Goal: Communication & Community: Share content

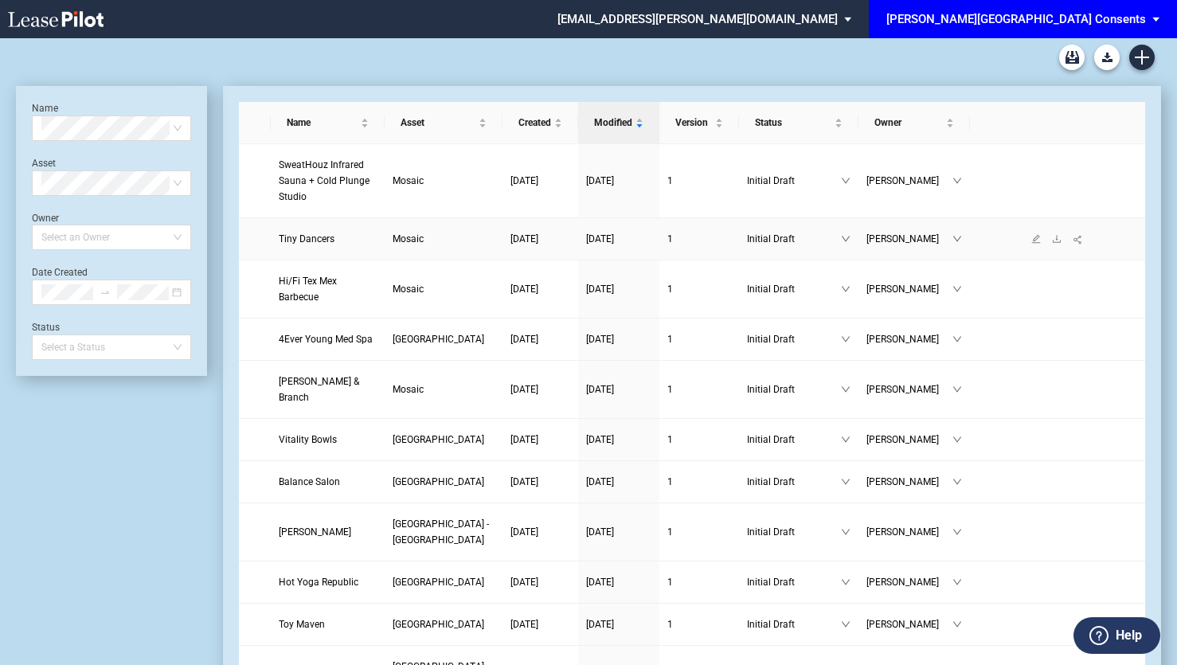
click at [263, 223] on td at bounding box center [255, 239] width 32 height 42
click at [1106, 25] on div "[PERSON_NAME][GEOGRAPHIC_DATA] Consents" at bounding box center [1017, 19] width 260 height 14
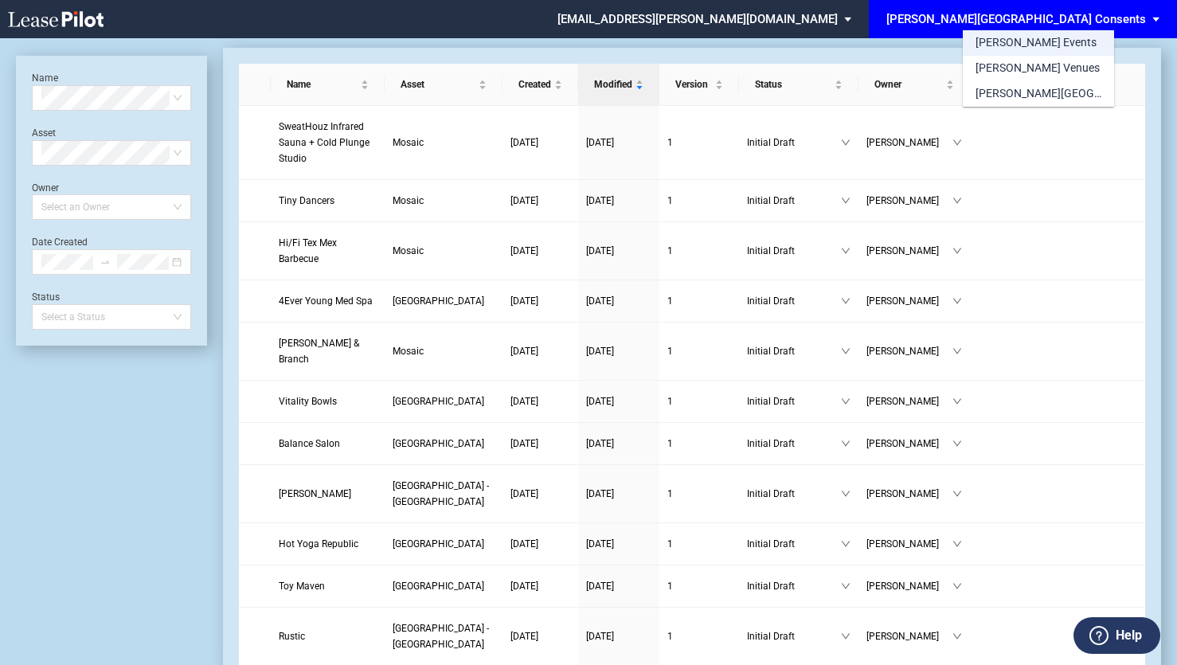
click at [1048, 48] on md-option "[PERSON_NAME] Events" at bounding box center [1038, 42] width 151 height 25
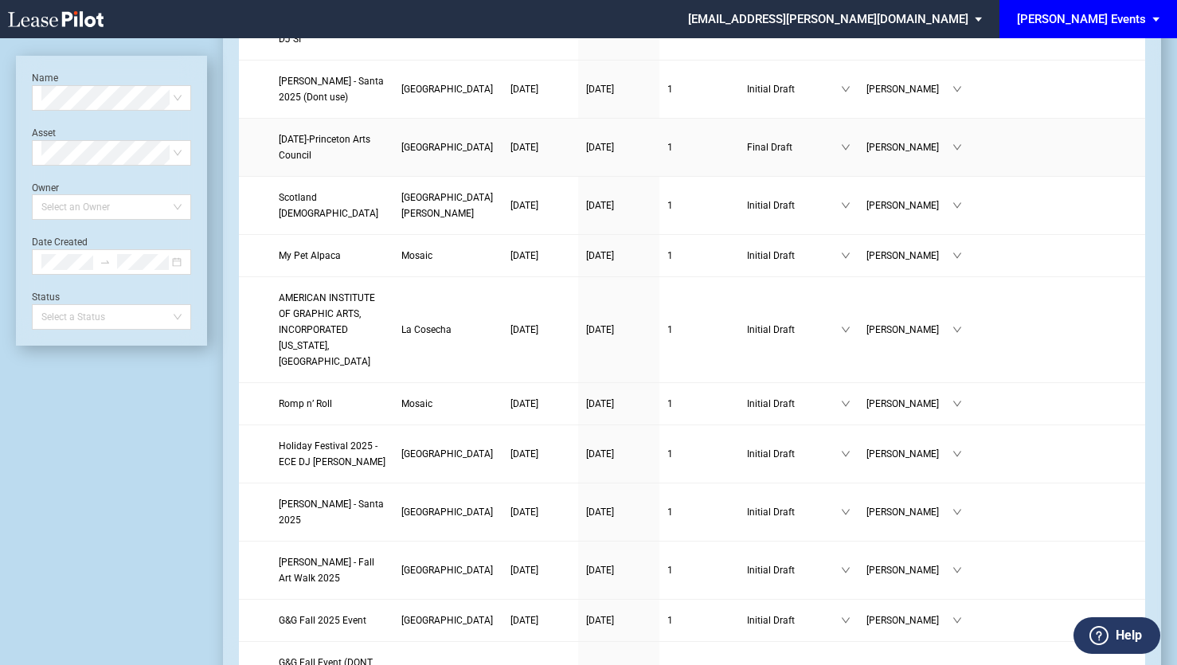
scroll to position [398, 0]
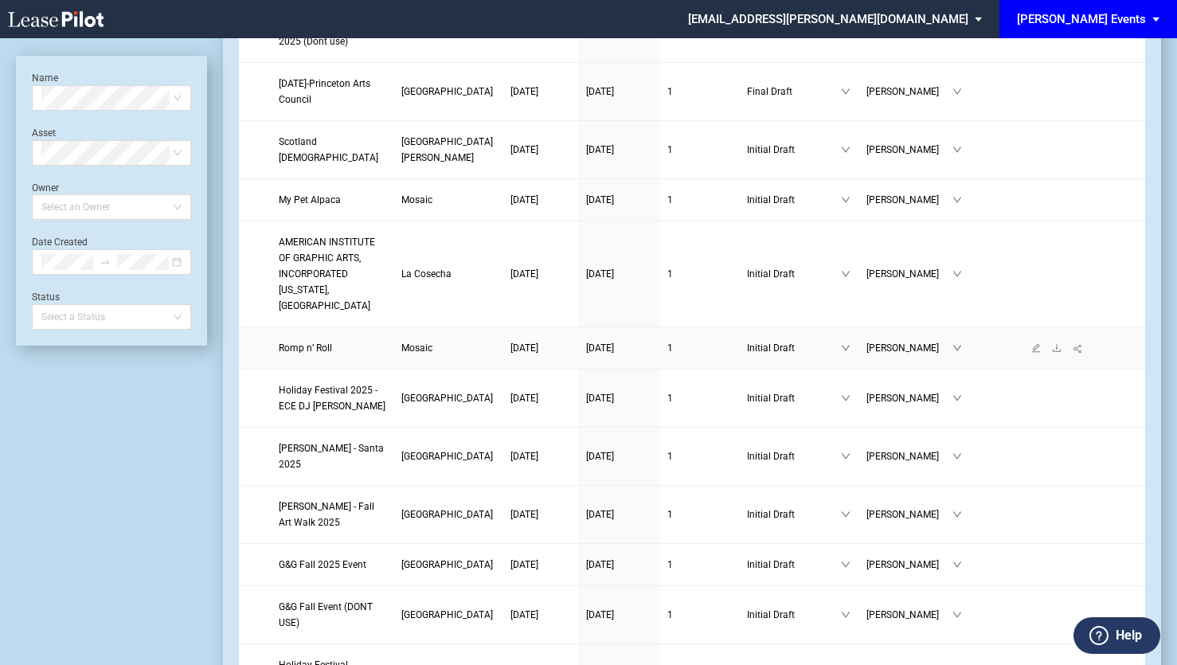
click at [319, 354] on span "Romp n’ Roll" at bounding box center [305, 348] width 53 height 11
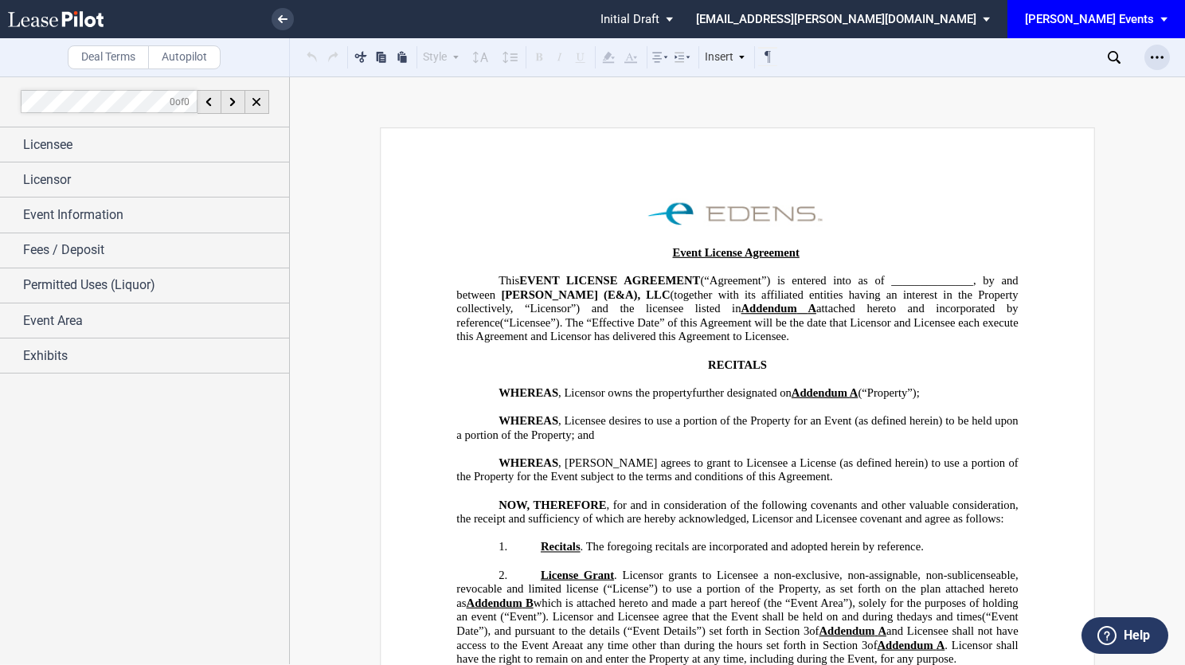
click at [1165, 58] on div "Open Lease options menu" at bounding box center [1157, 57] width 25 height 25
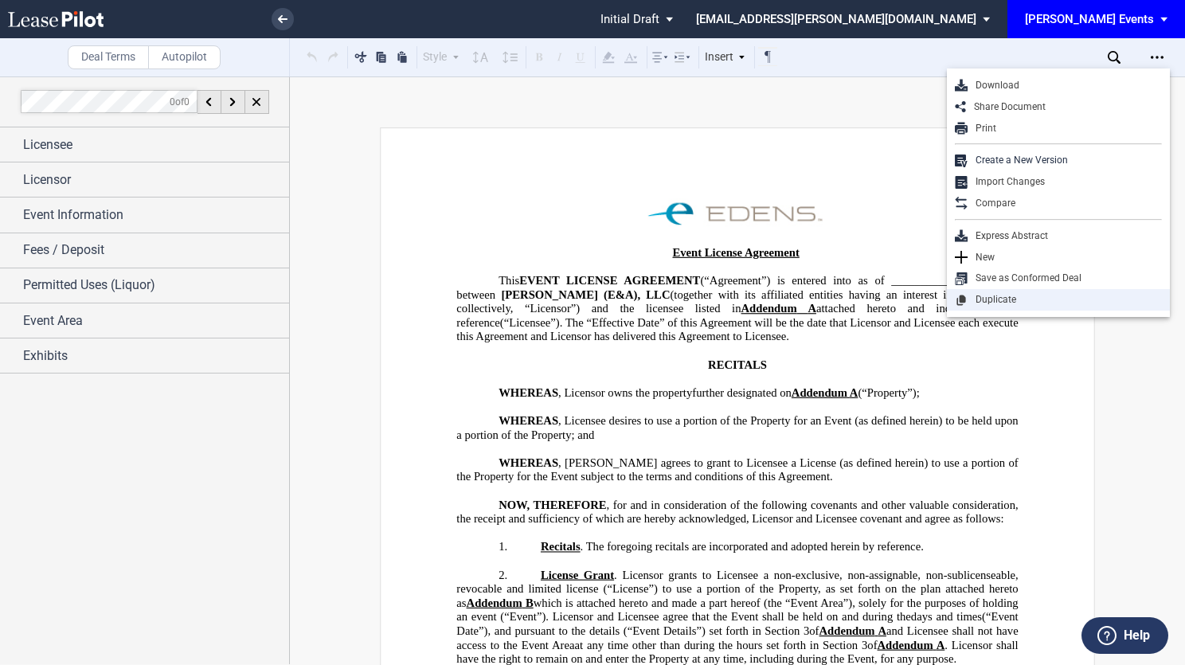
click at [994, 296] on div "Duplicate" at bounding box center [1065, 300] width 194 height 14
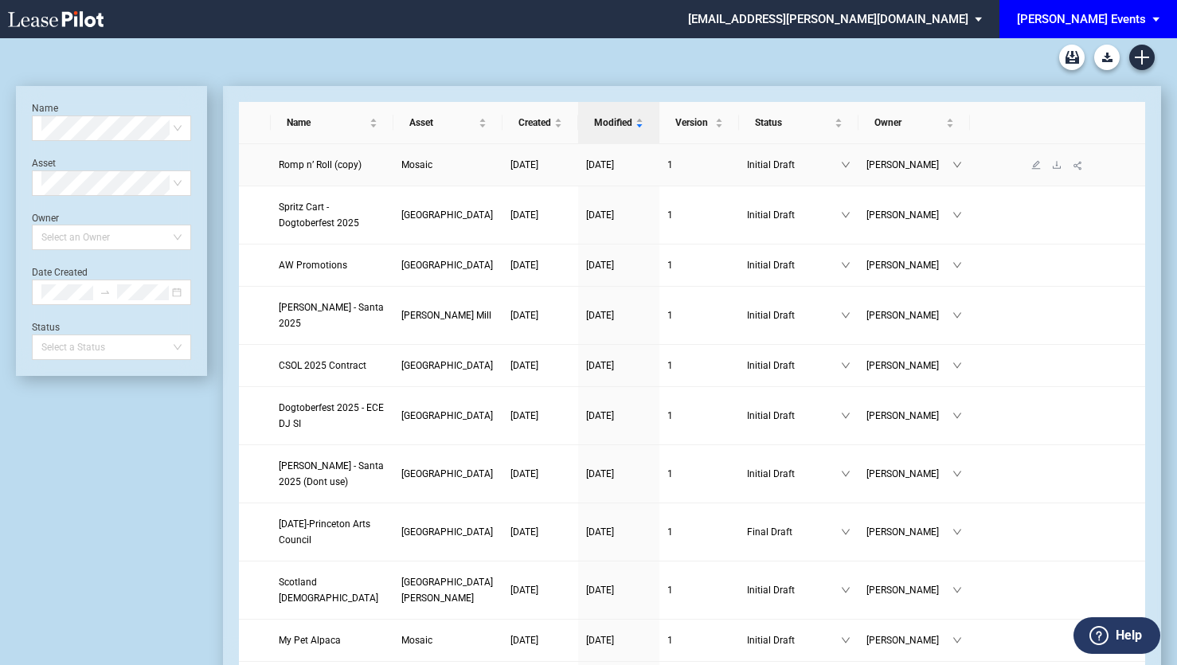
click at [299, 167] on span "Romp n’ Roll (copy)" at bounding box center [320, 164] width 83 height 11
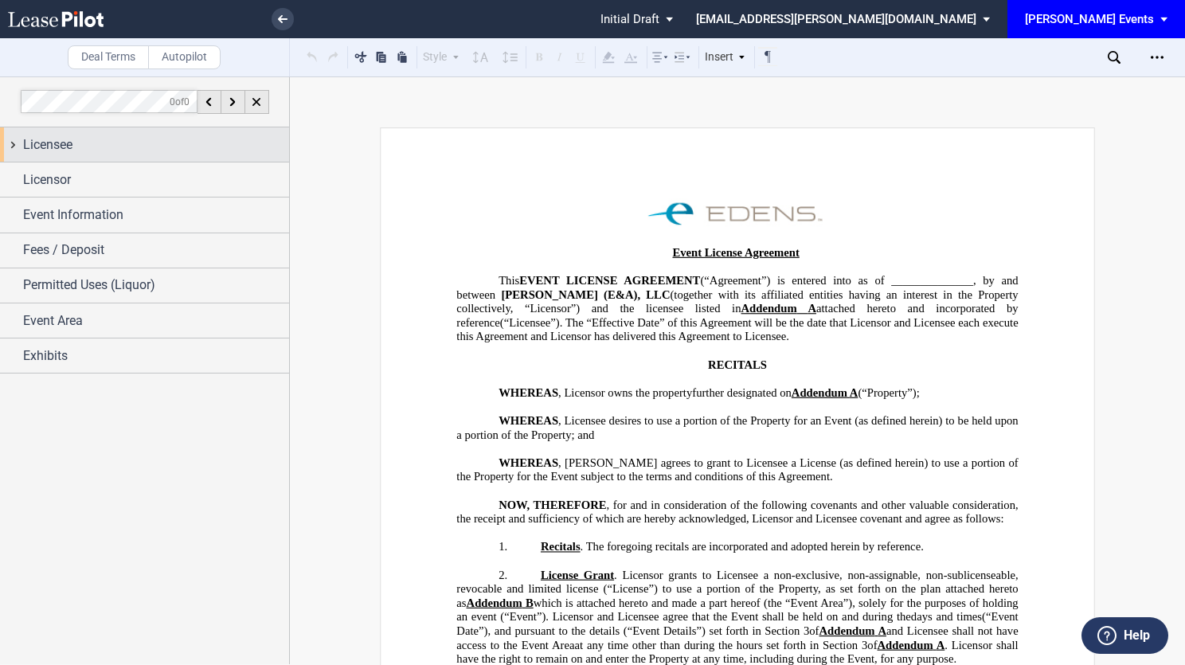
click at [88, 150] on div "Licensee" at bounding box center [156, 144] width 266 height 19
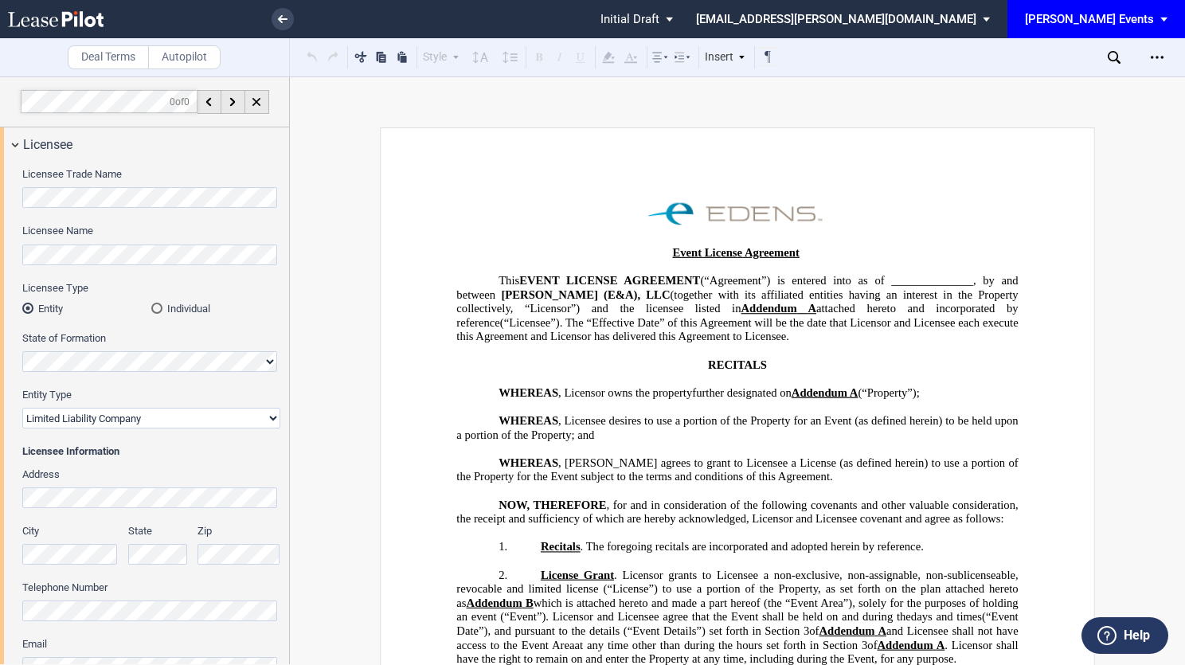
click at [0, 185] on html ".bocls-1{fill:#26354a;fill-rule:evenodd} Loading... × Pending... Pending... Ini…" at bounding box center [592, 332] width 1185 height 665
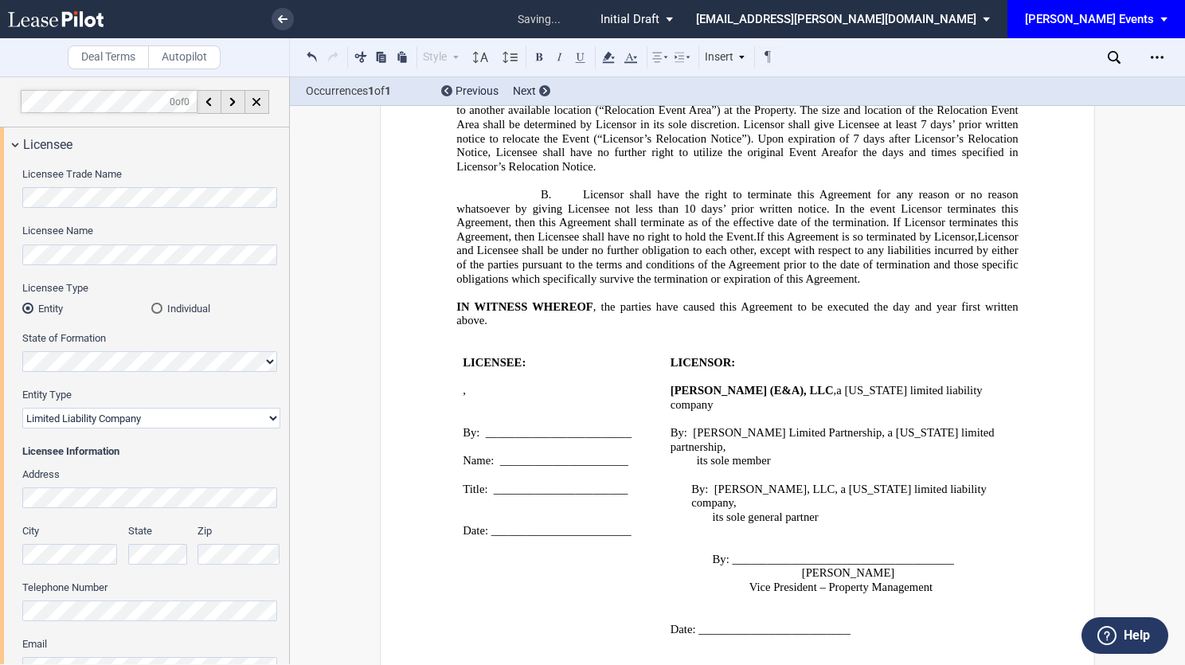
scroll to position [2662, 0]
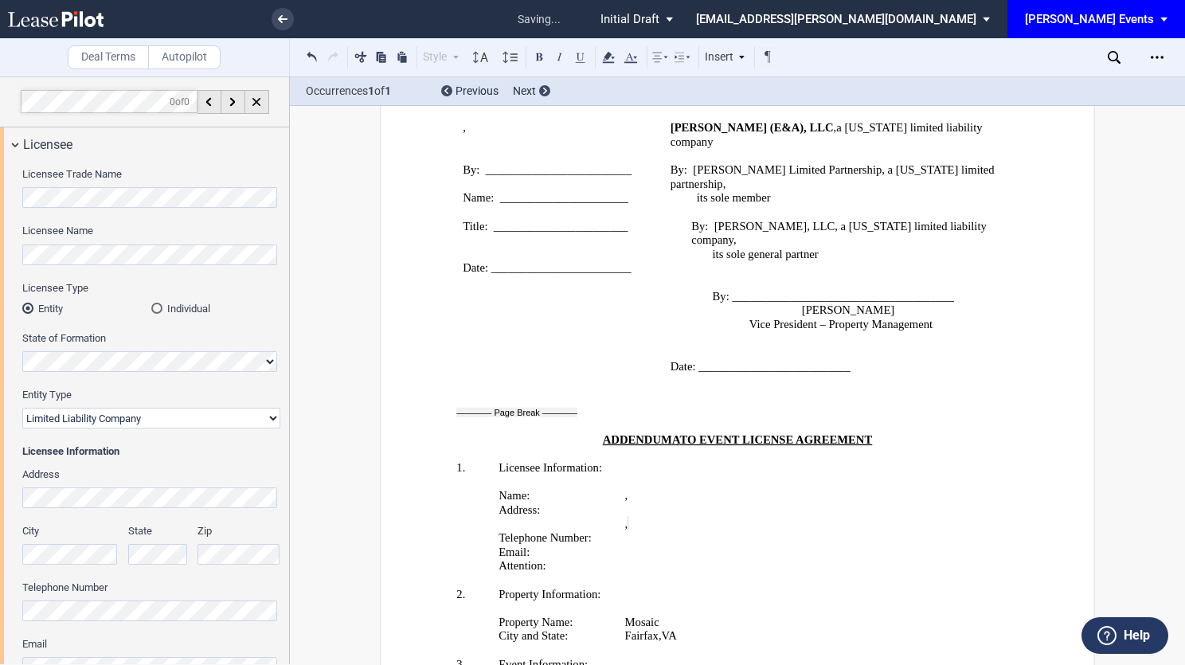
click at [69, 538] on label "City" at bounding box center [70, 531] width 96 height 14
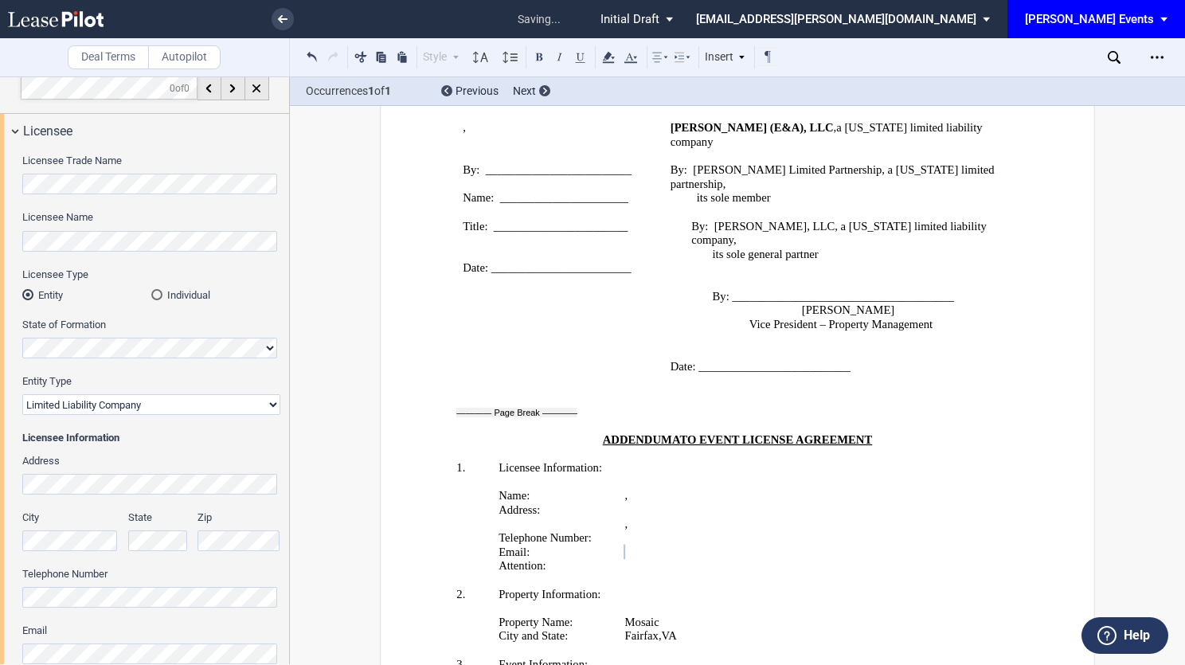
scroll to position [253, 0]
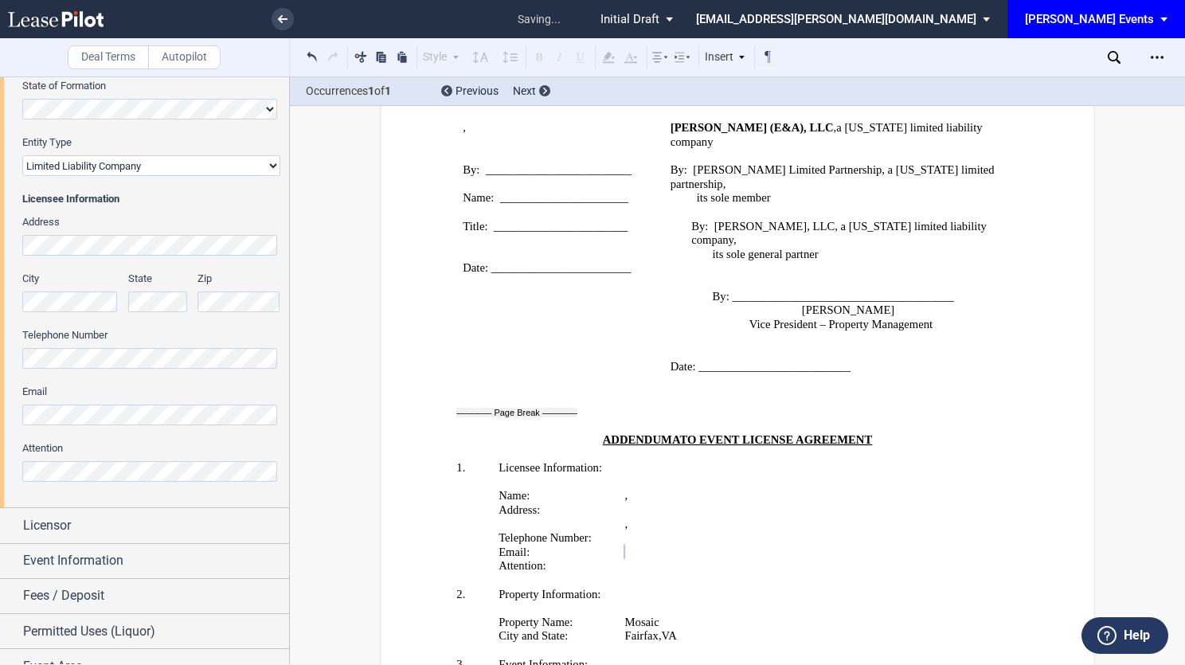
click at [0, 461] on html ".bocls-1{fill:#26354a;fill-rule:evenodd} Loading... × saving... Pending... Pend…" at bounding box center [592, 332] width 1185 height 665
click at [129, 517] on div "Licensor" at bounding box center [156, 525] width 266 height 19
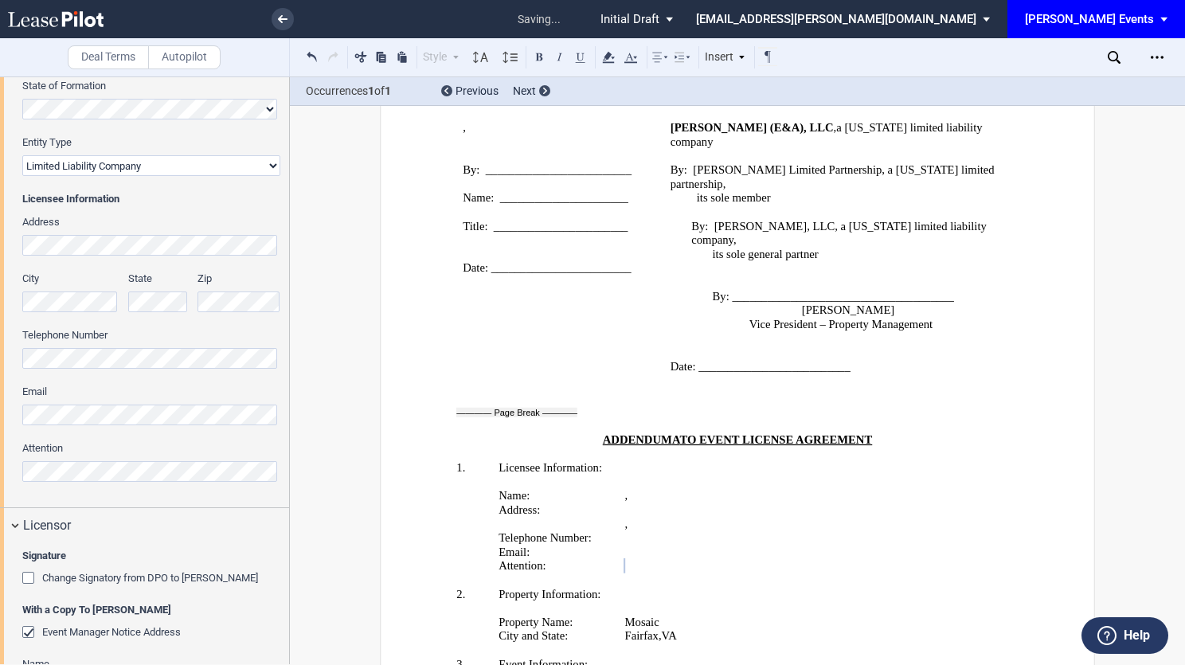
scroll to position [713, 0]
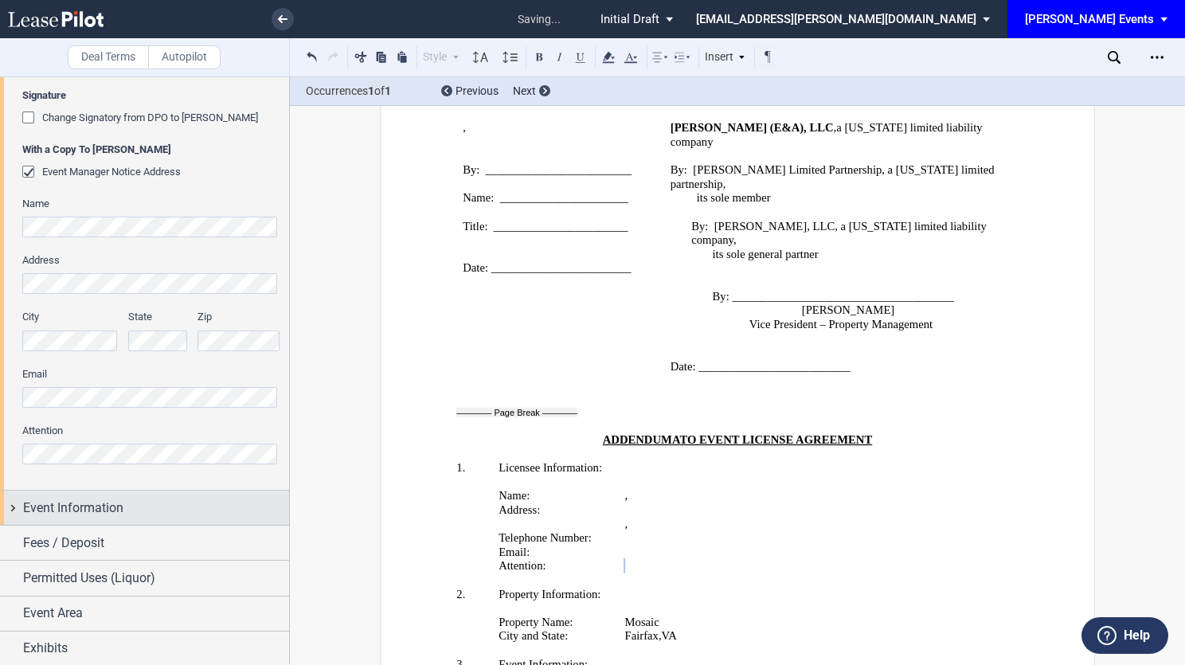
click at [142, 495] on div "Event Information" at bounding box center [144, 508] width 289 height 34
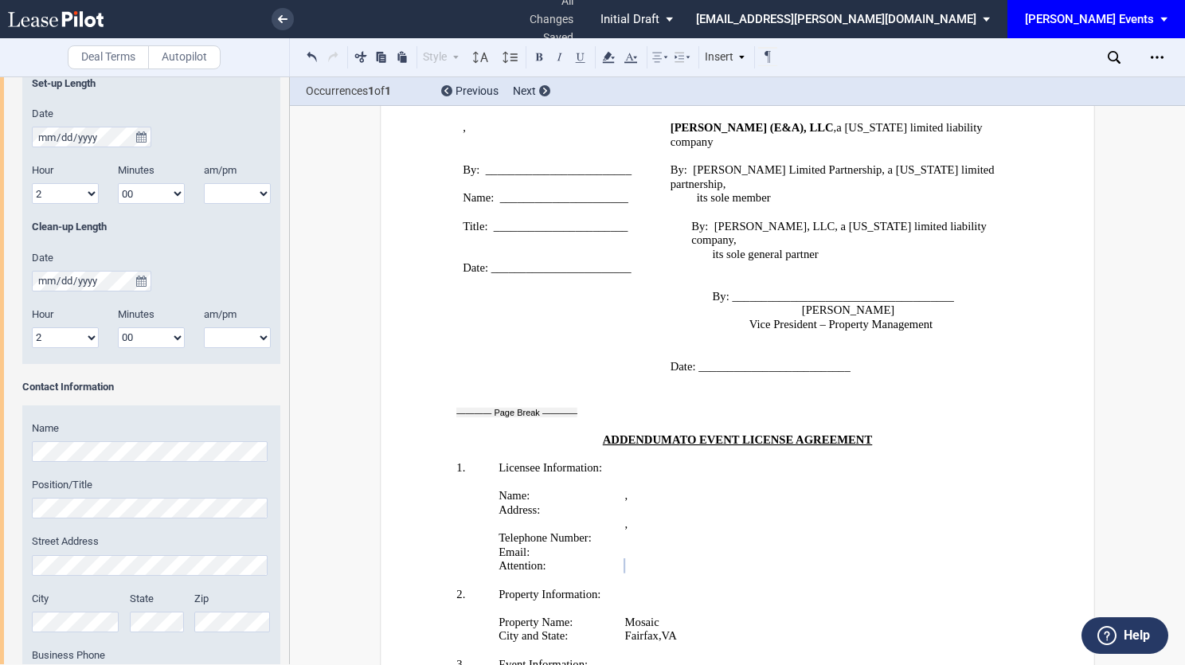
scroll to position [1908, 0]
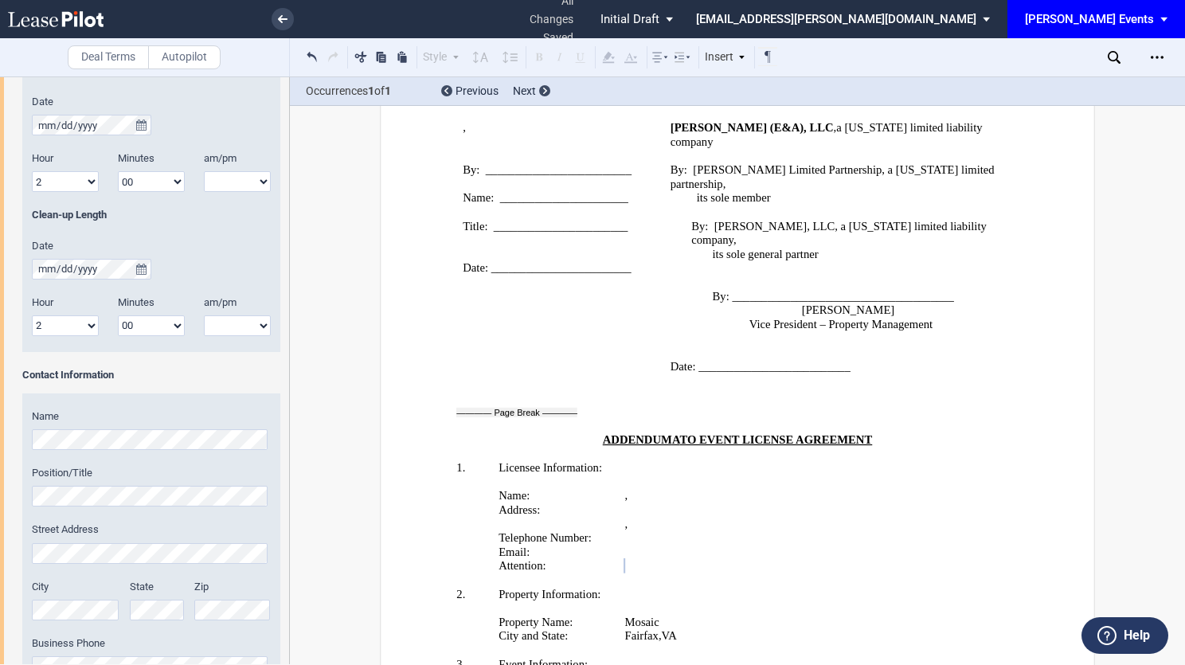
click at [0, 434] on html ".bocls-1{fill:#26354a;fill-rule:evenodd} Loading... × all changes saved Pending…" at bounding box center [592, 332] width 1185 height 665
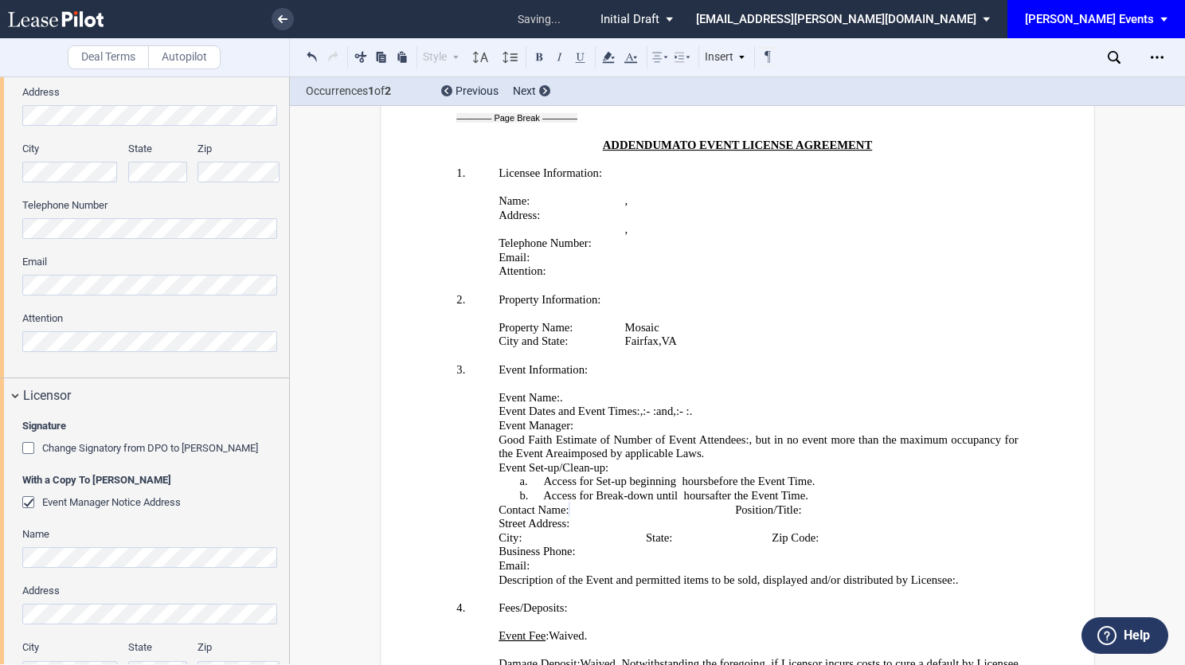
scroll to position [235, 0]
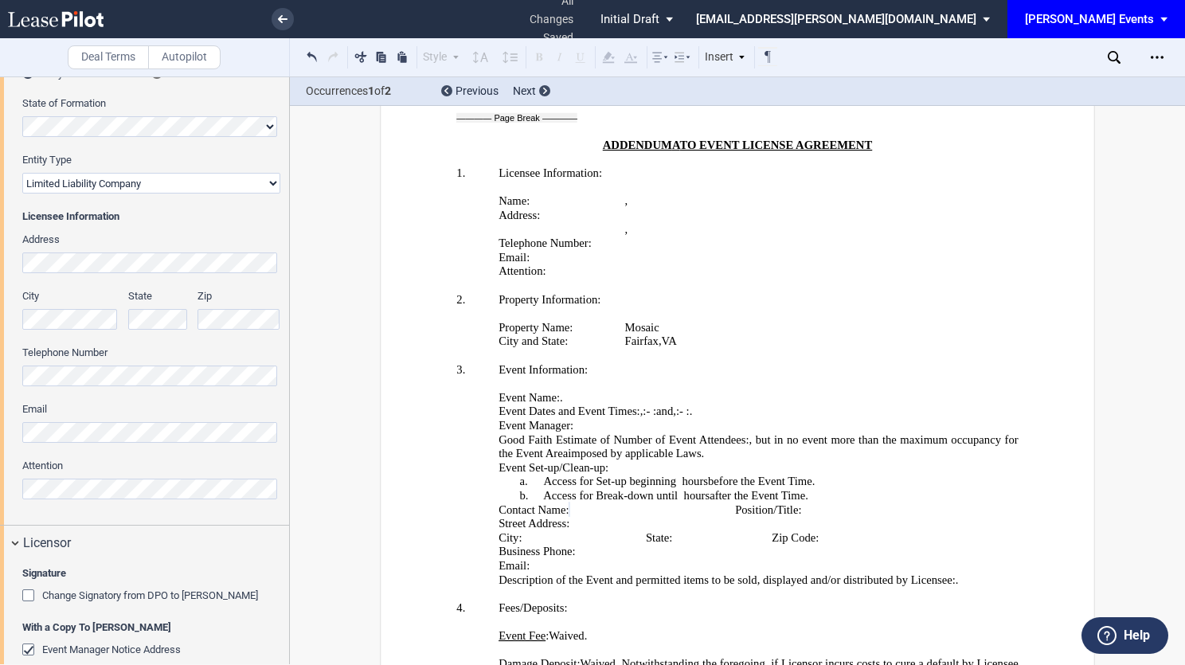
click at [0, 481] on html ".bocls-1{fill:#26354a;fill-rule:evenodd} Loading... × all changes saved Pending…" at bounding box center [592, 332] width 1185 height 665
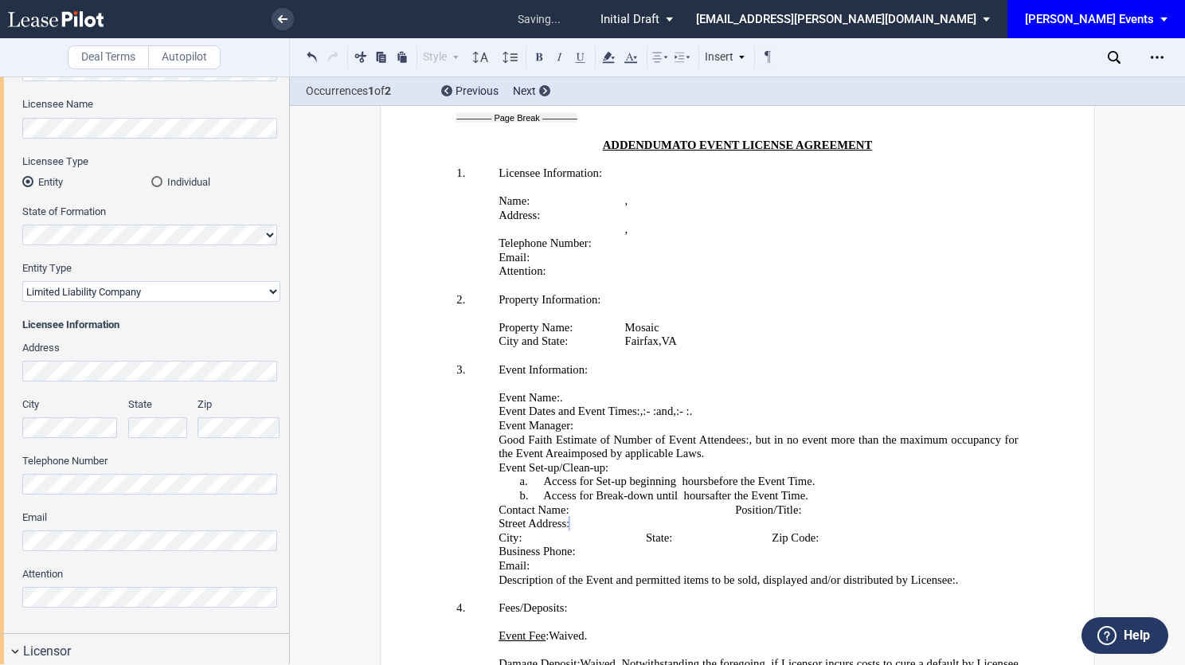
scroll to position [0, 0]
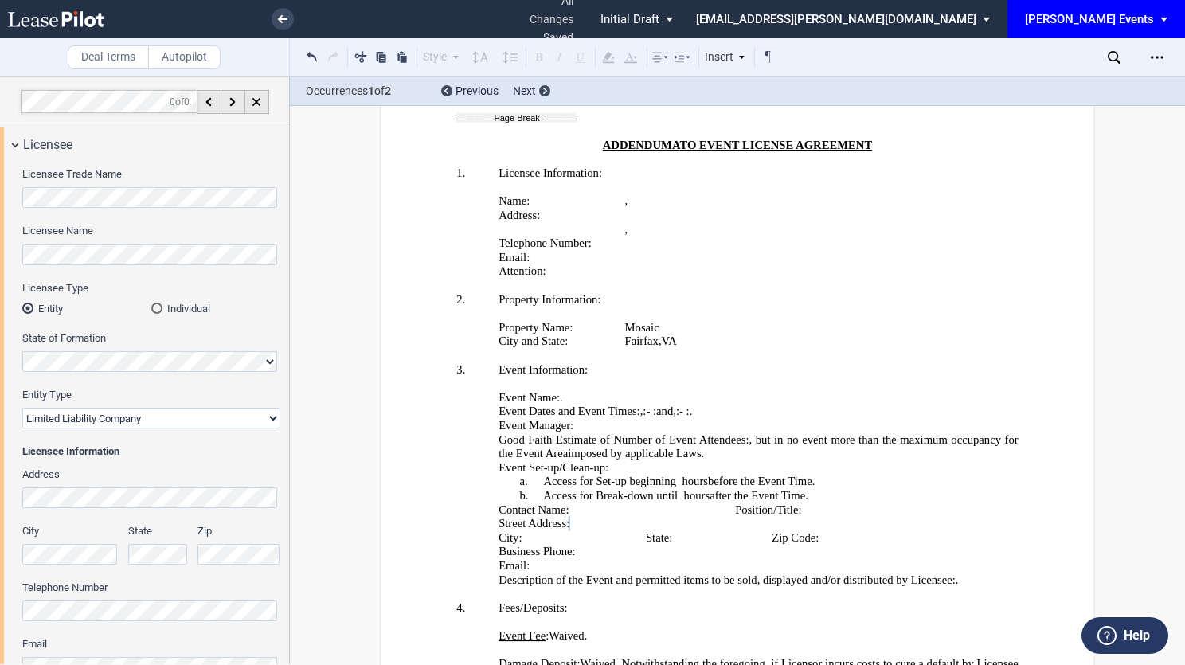
click at [0, 245] on html ".bocls-1{fill:#26354a;fill-rule:evenodd} Loading... × all changes saved Pending…" at bounding box center [592, 332] width 1185 height 665
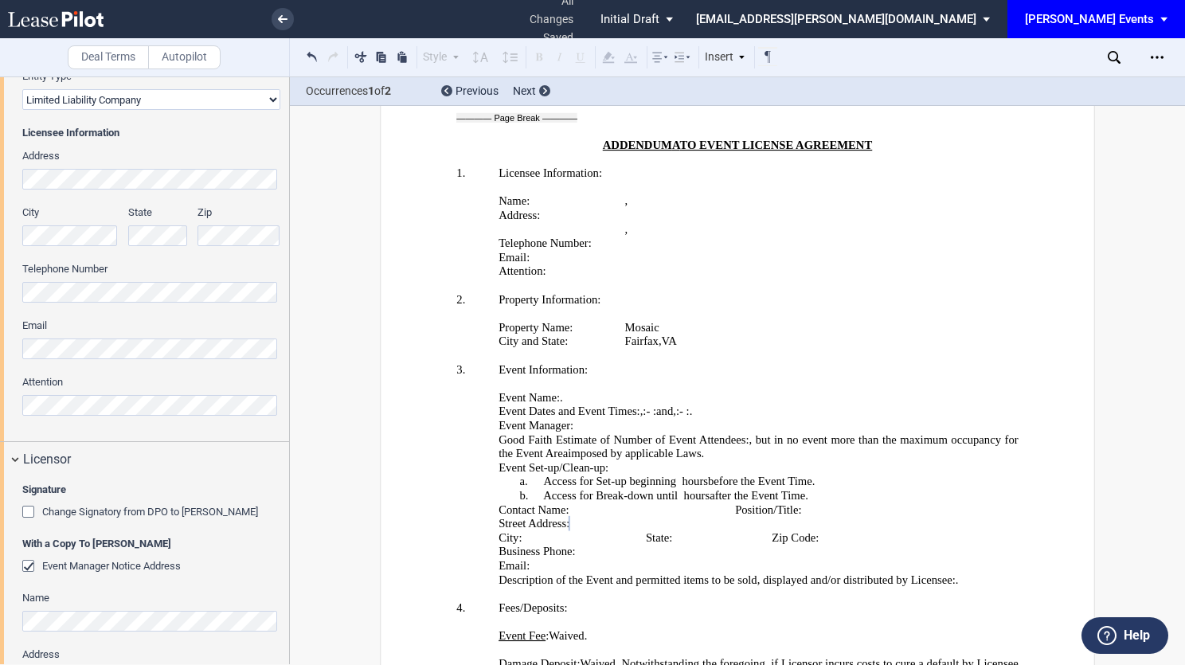
click at [185, 247] on div "State" at bounding box center [162, 234] width 69 height 57
click at [196, 197] on div "Address City State Zip Telephone Number Email Attention" at bounding box center [151, 291] width 258 height 284
click at [0, 177] on html ".bocls-1{fill:#26354a;fill-rule:evenodd} Loading... × all changes saved Pending…" at bounding box center [592, 332] width 1185 height 665
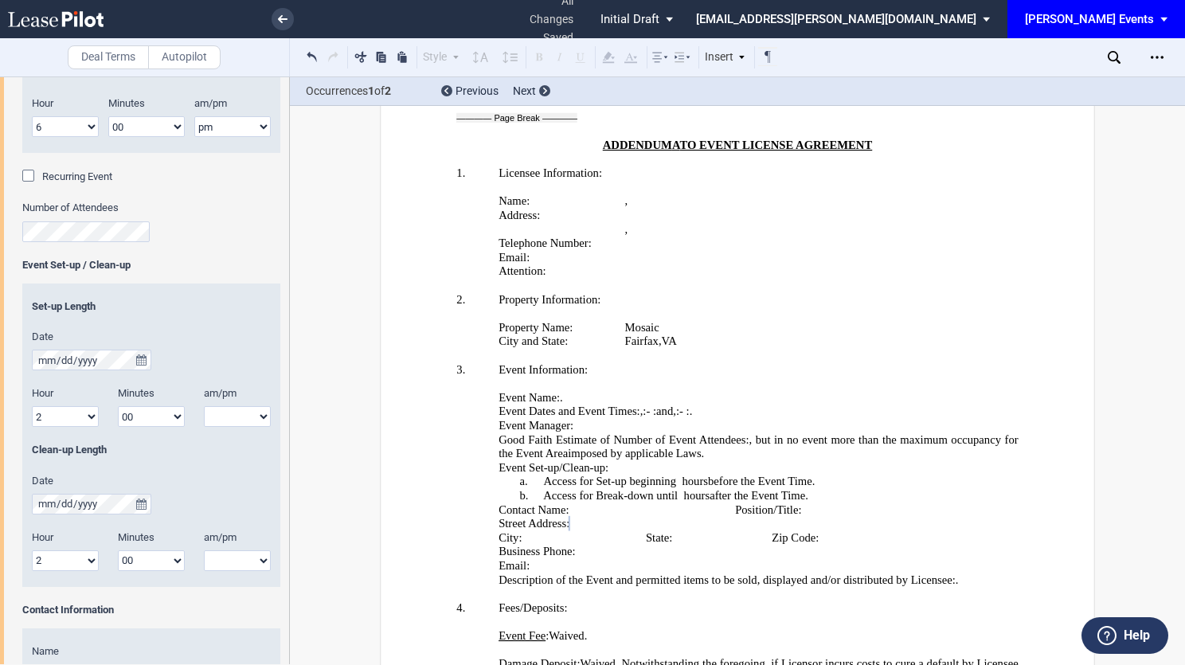
click at [124, 321] on div "Set-up Length" at bounding box center [151, 315] width 258 height 30
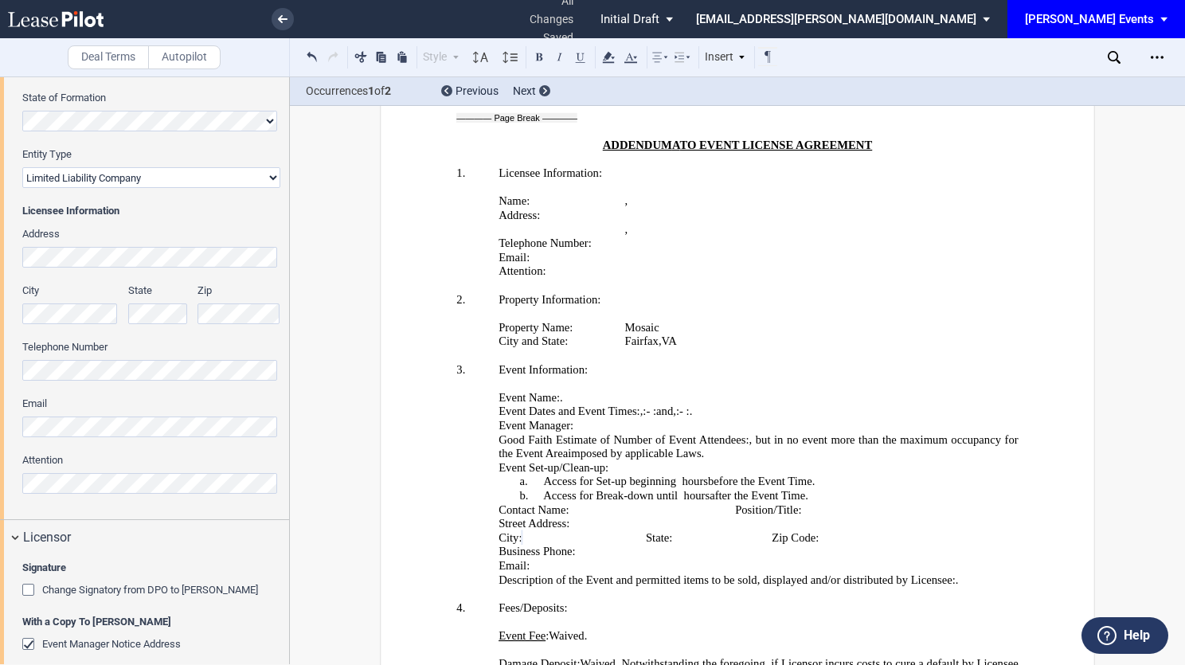
scroll to position [159, 0]
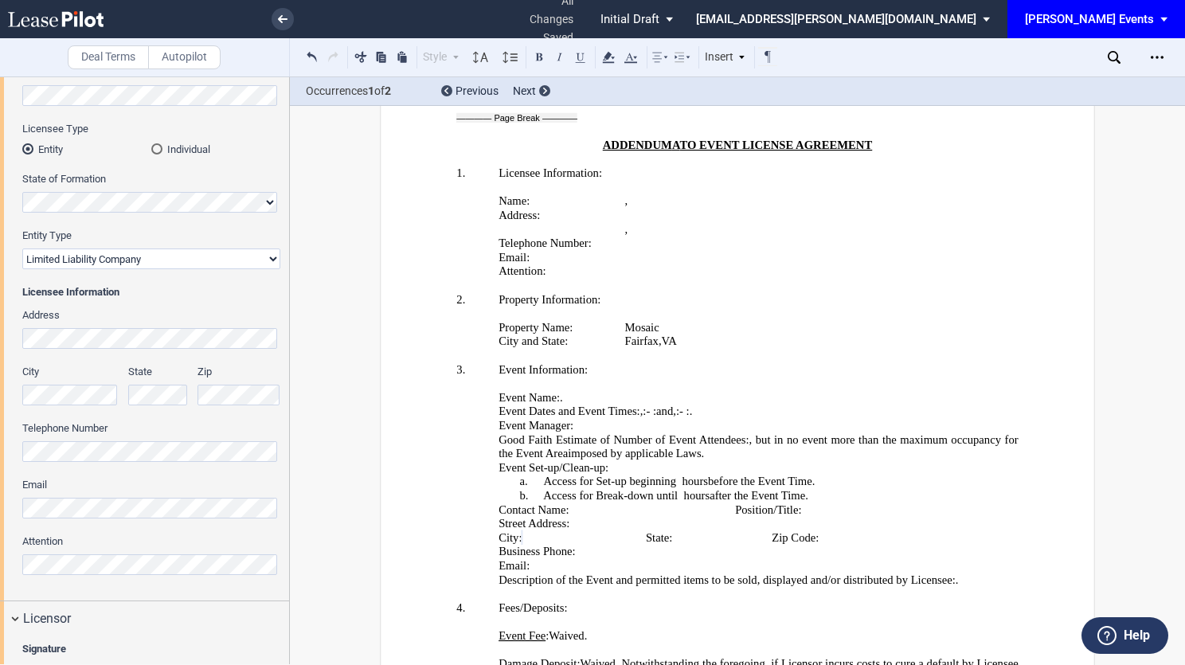
click at [0, 386] on html ".bocls-1{fill:#26354a;fill-rule:evenodd} Loading... × all changes saved Pending…" at bounding box center [592, 332] width 1185 height 665
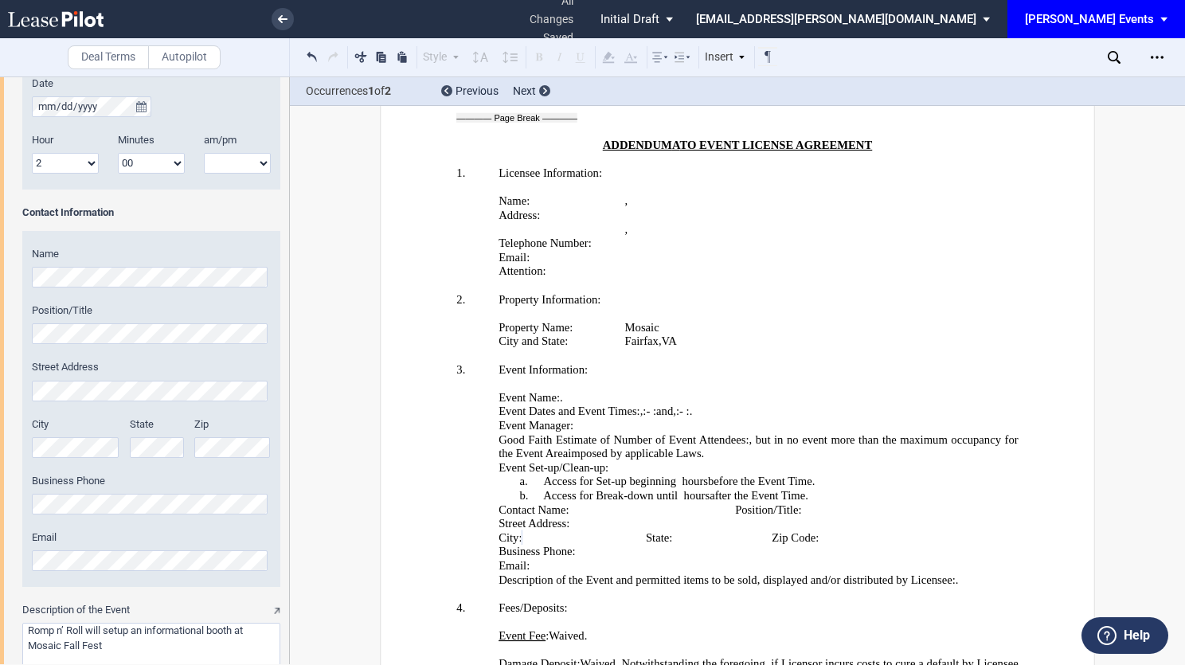
scroll to position [2262, 0]
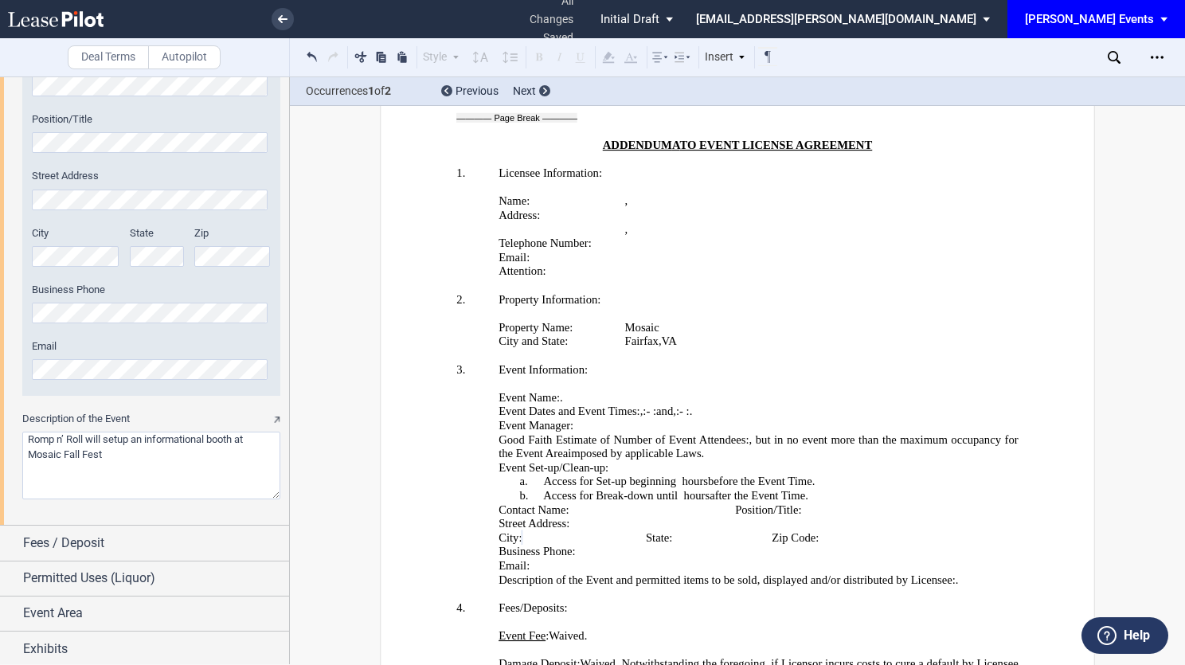
click at [80, 241] on div "City" at bounding box center [76, 246] width 88 height 41
click at [100, 257] on div "City State Zip" at bounding box center [151, 254] width 258 height 57
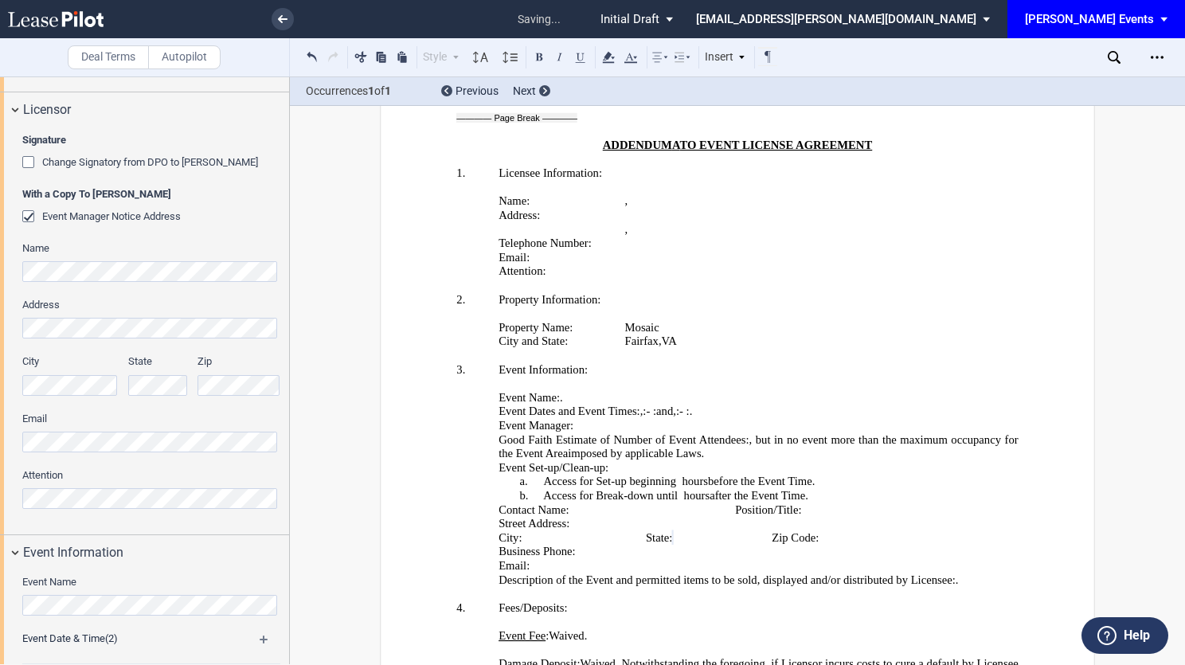
scroll to position [350, 0]
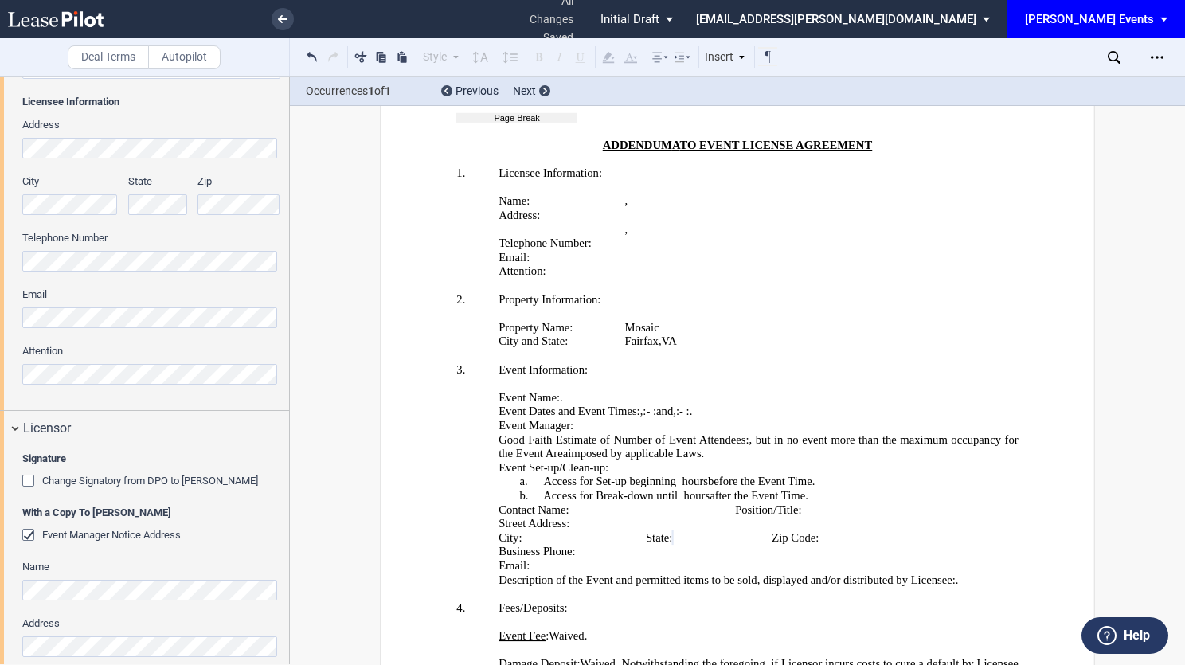
click at [0, 256] on html ".bocls-1{fill:#26354a;fill-rule:evenodd} Loading... × all changes saved Pending…" at bounding box center [592, 332] width 1185 height 665
click at [152, 202] on div "City State Zip" at bounding box center [151, 202] width 277 height 57
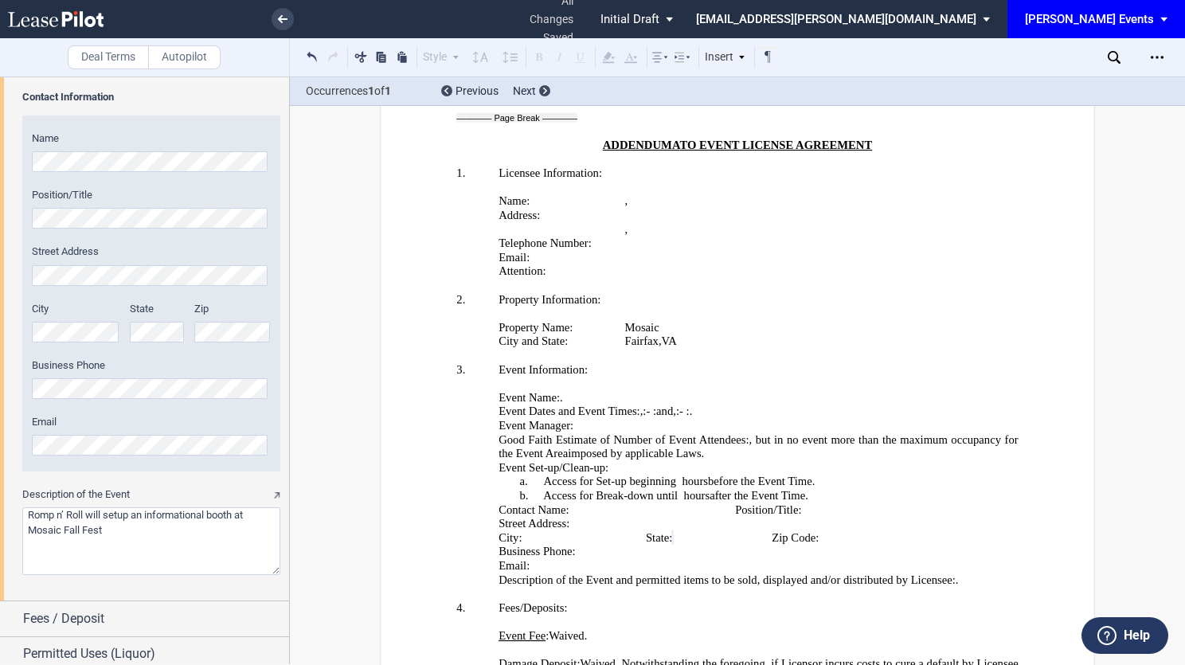
scroll to position [2102, 0]
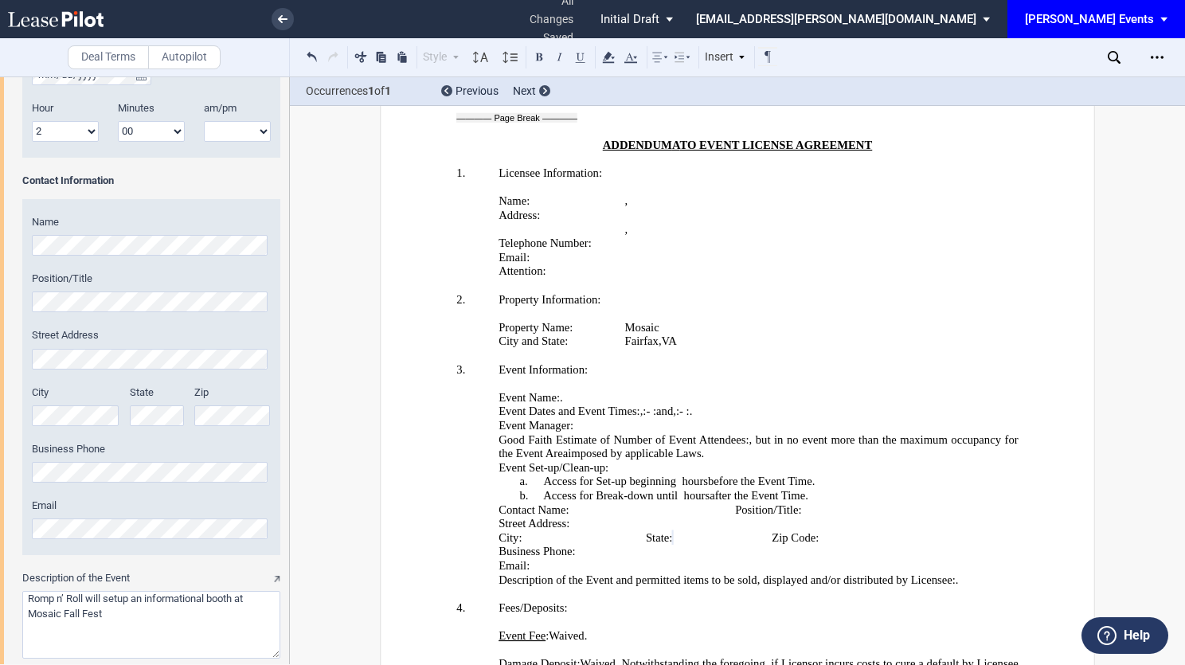
click at [172, 417] on div "City State Zip" at bounding box center [151, 414] width 258 height 57
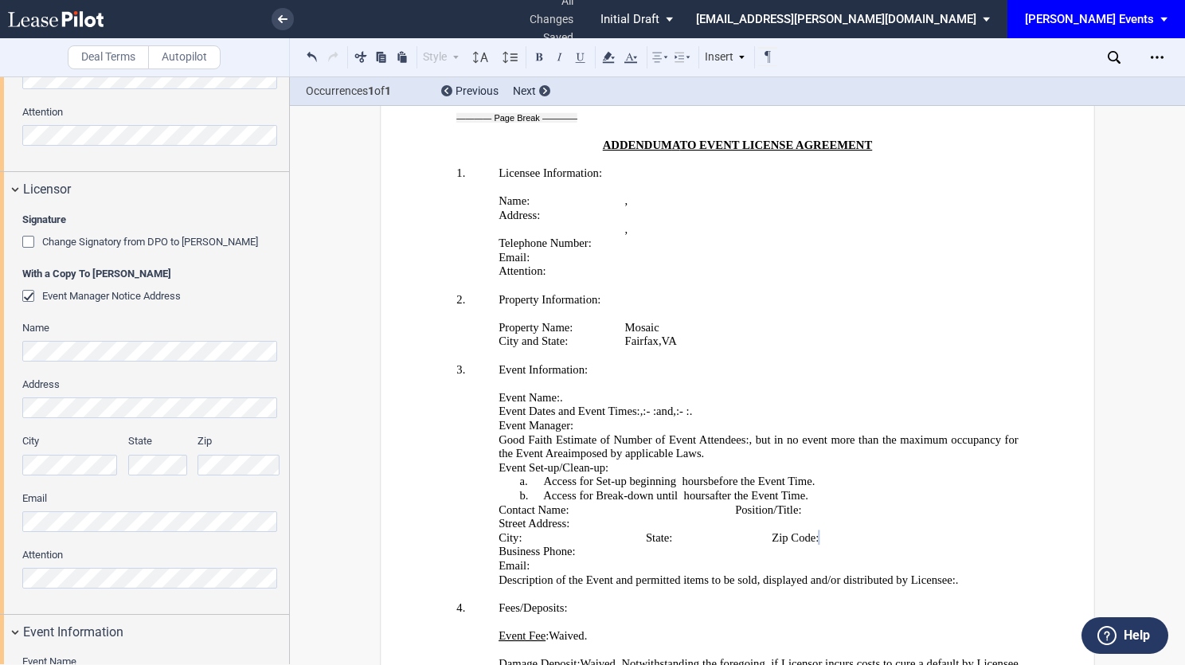
scroll to position [270, 0]
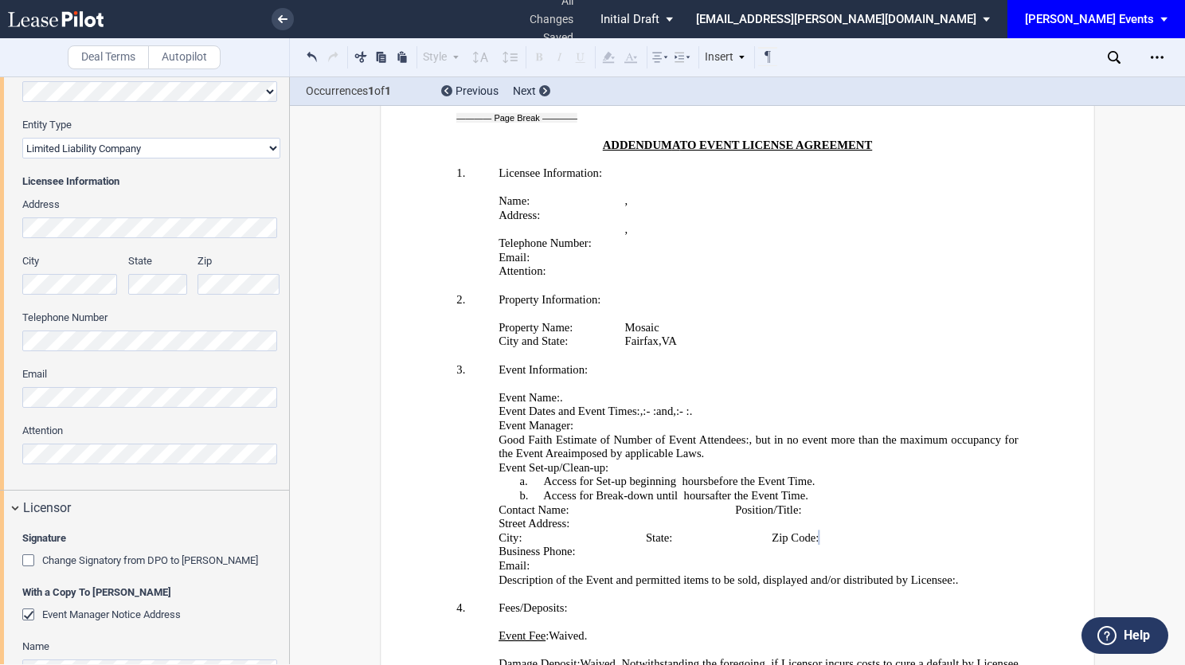
click at [0, 368] on html ".bocls-1{fill:#26354a;fill-rule:evenodd} Loading... × all changes saved Pending…" at bounding box center [592, 332] width 1185 height 665
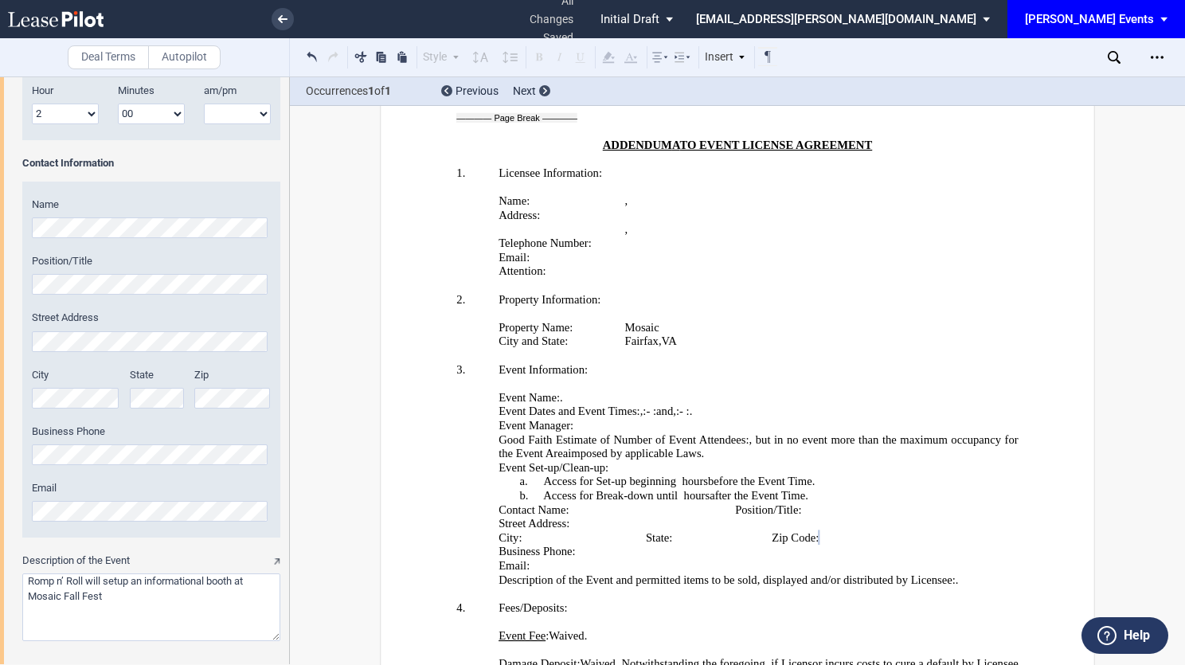
scroll to position [2262, 0]
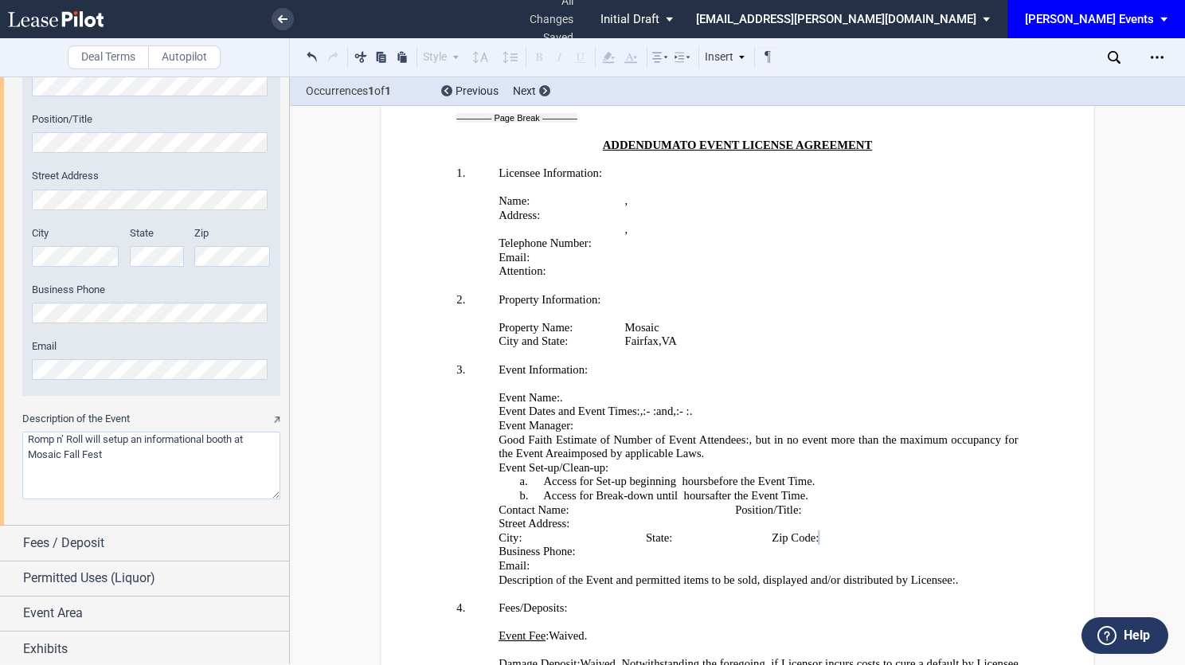
click at [0, 364] on html ".bocls-1{fill:#26354a;fill-rule:evenodd} Loading... × all changes saved Pending…" at bounding box center [592, 332] width 1185 height 665
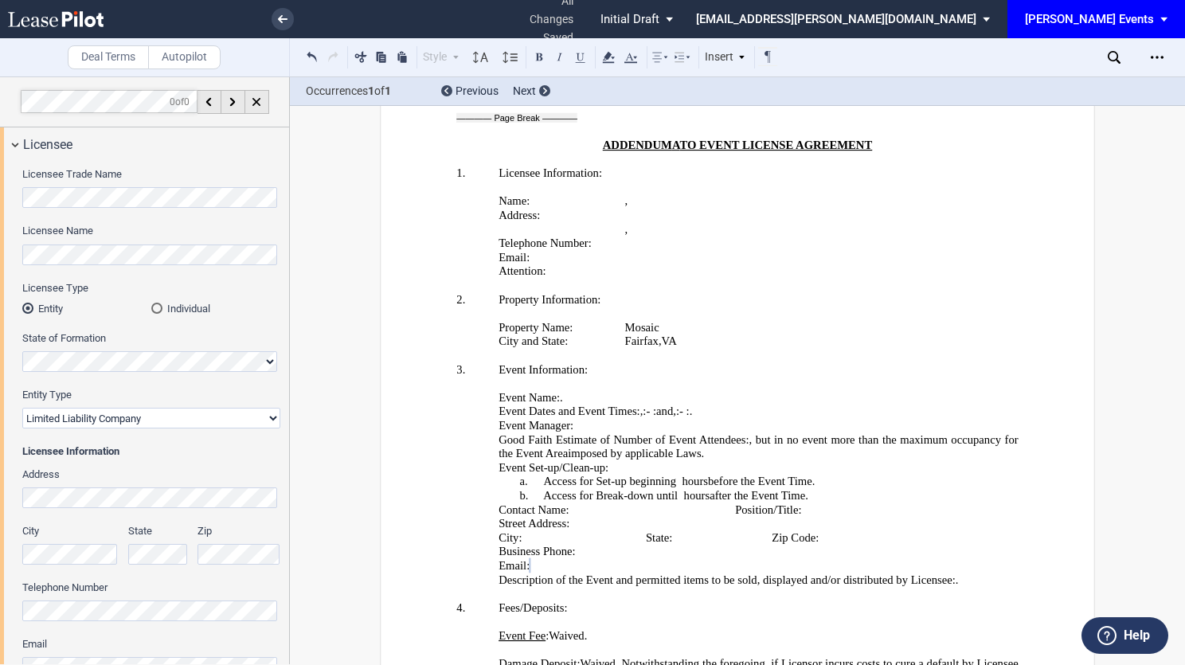
scroll to position [80, 0]
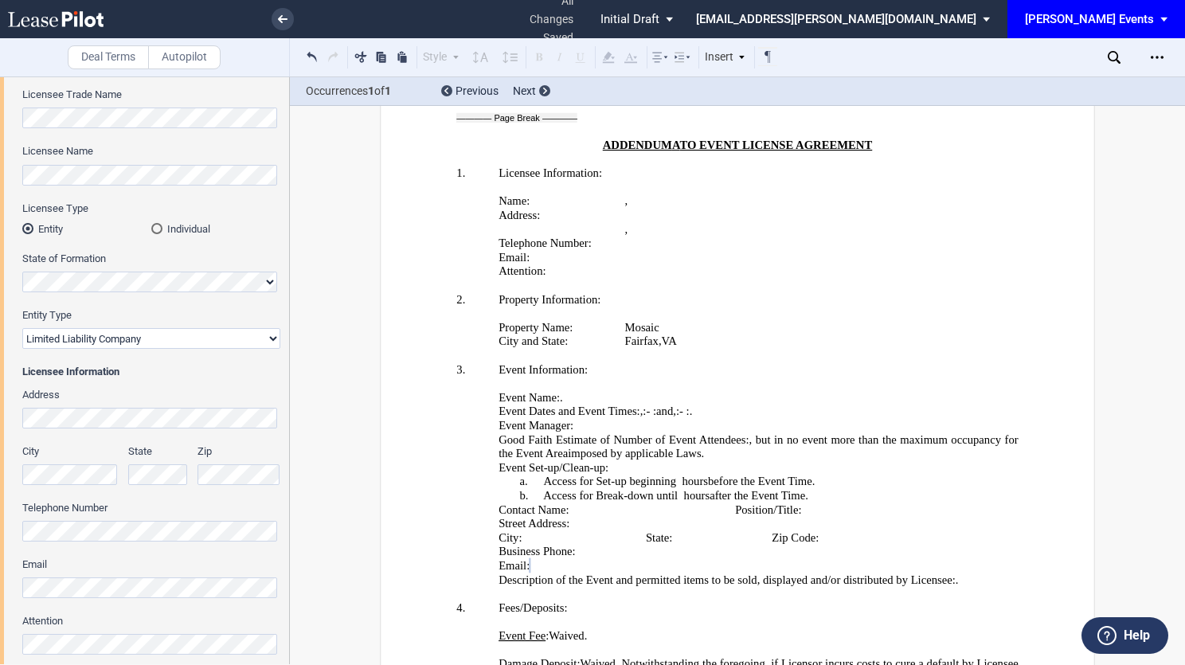
click at [0, 523] on html ".bocls-1{fill:#26354a;fill-rule:evenodd} Loading... × all changes saved Pending…" at bounding box center [592, 332] width 1185 height 665
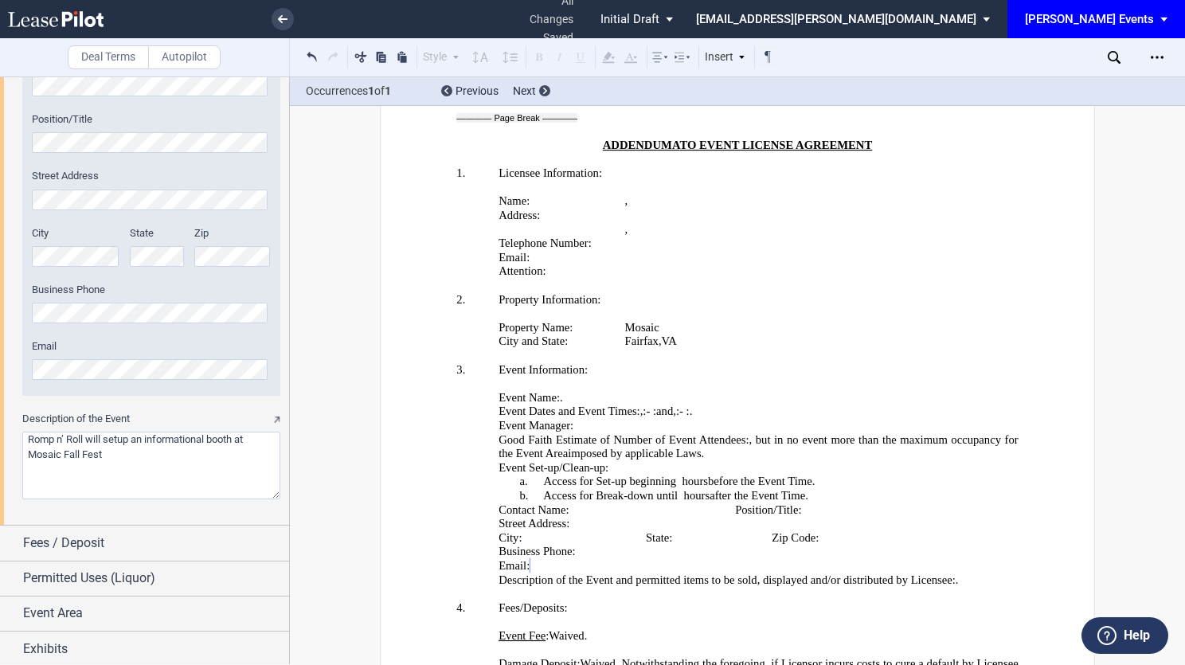
scroll to position [2182, 0]
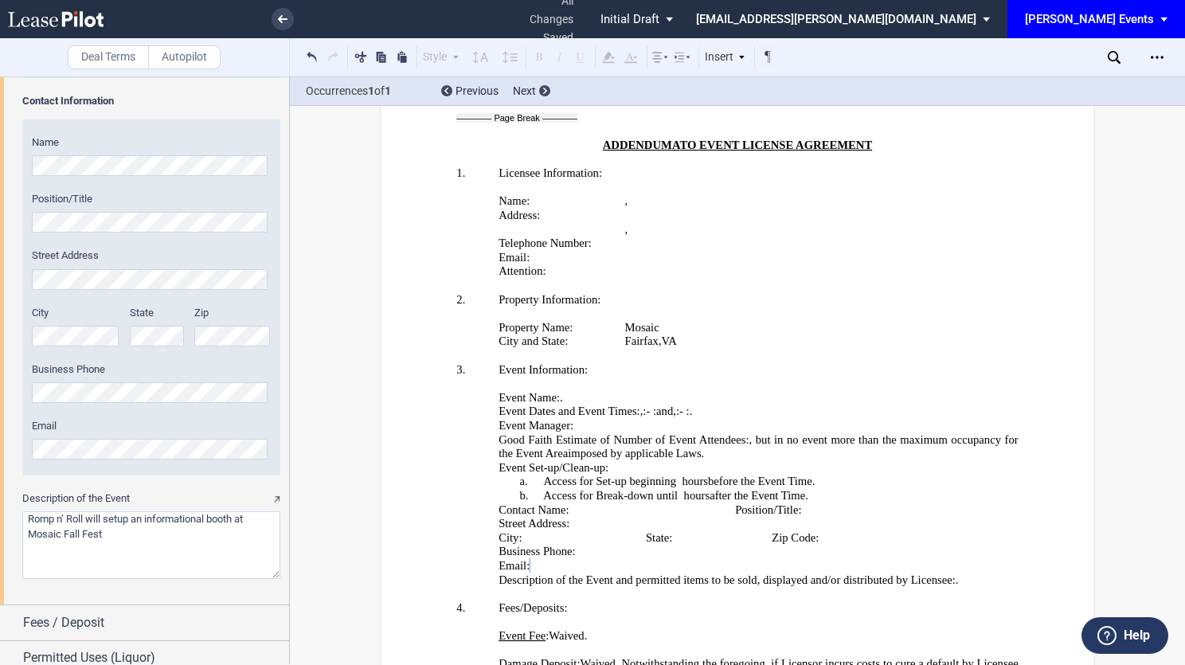
click at [0, 391] on html ".bocls-1{fill:#26354a;fill-rule:evenodd} Loading... × all changes saved Pending…" at bounding box center [592, 332] width 1185 height 665
drag, startPoint x: 133, startPoint y: 538, endPoint x: -6, endPoint y: 510, distance: 142.2
click at [0, 510] on html ".bocls-1{fill:#26354a;fill-rule:evenodd} Loading... × all changes saved Pending…" at bounding box center [592, 332] width 1185 height 665
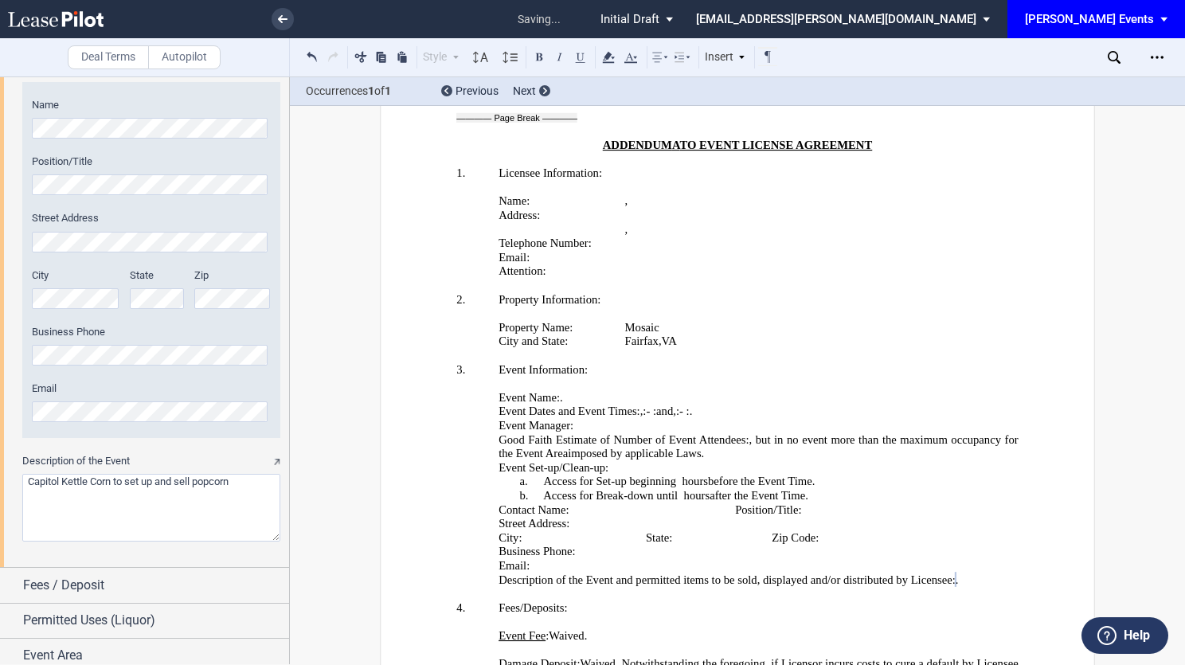
scroll to position [2262, 0]
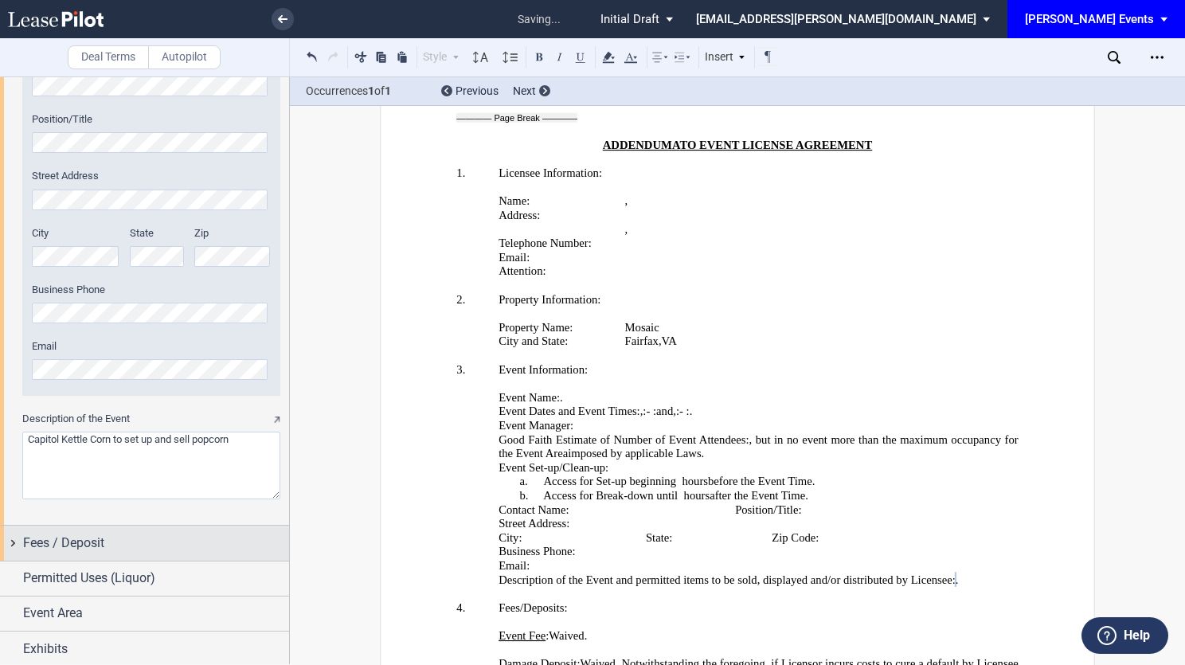
type textarea "Capitol Kettle Corn to set up and sell popcorn"
click at [214, 544] on div "Fees / Deposit" at bounding box center [156, 543] width 266 height 19
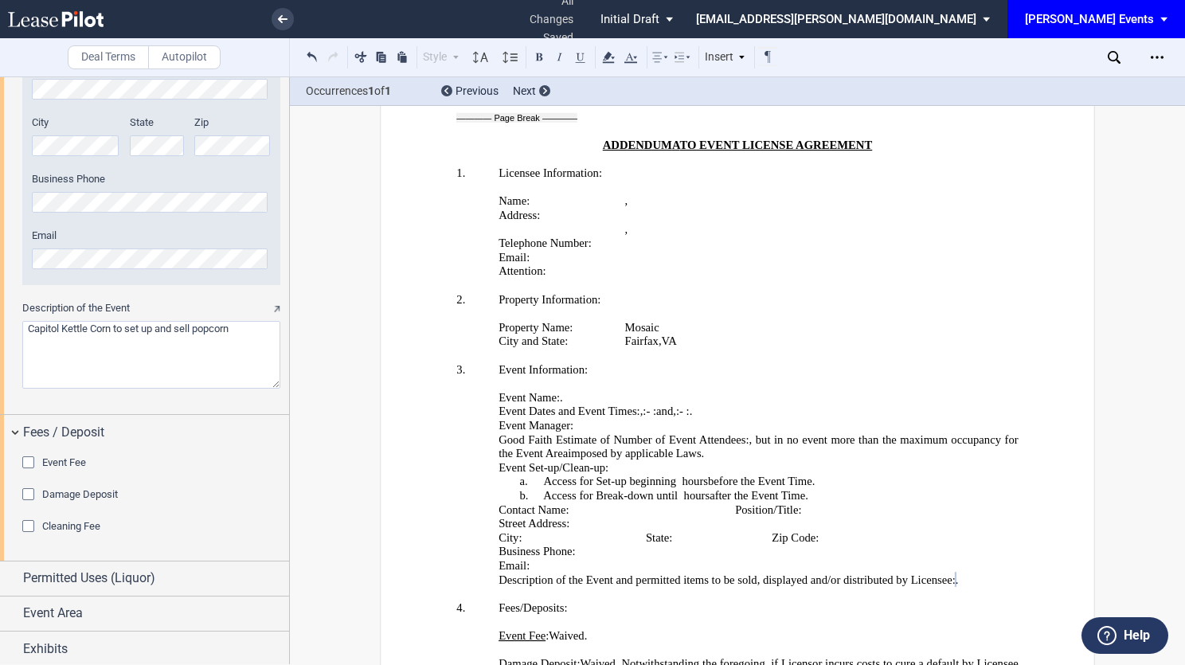
scroll to position [3276, 0]
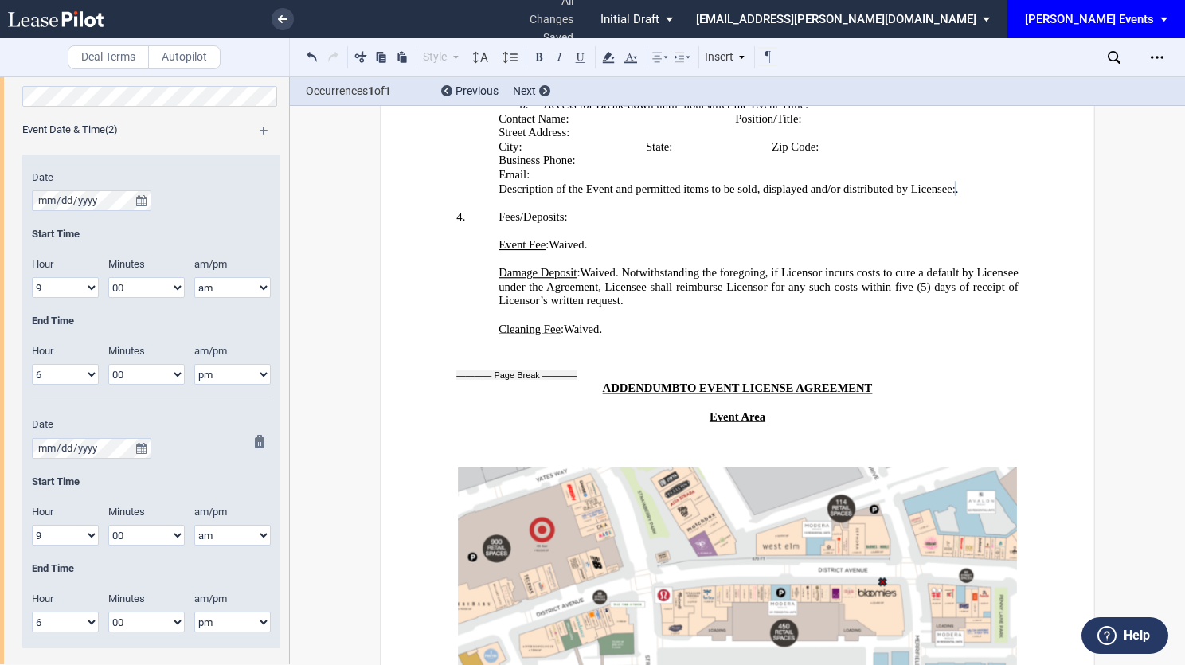
scroll to position [1416, 0]
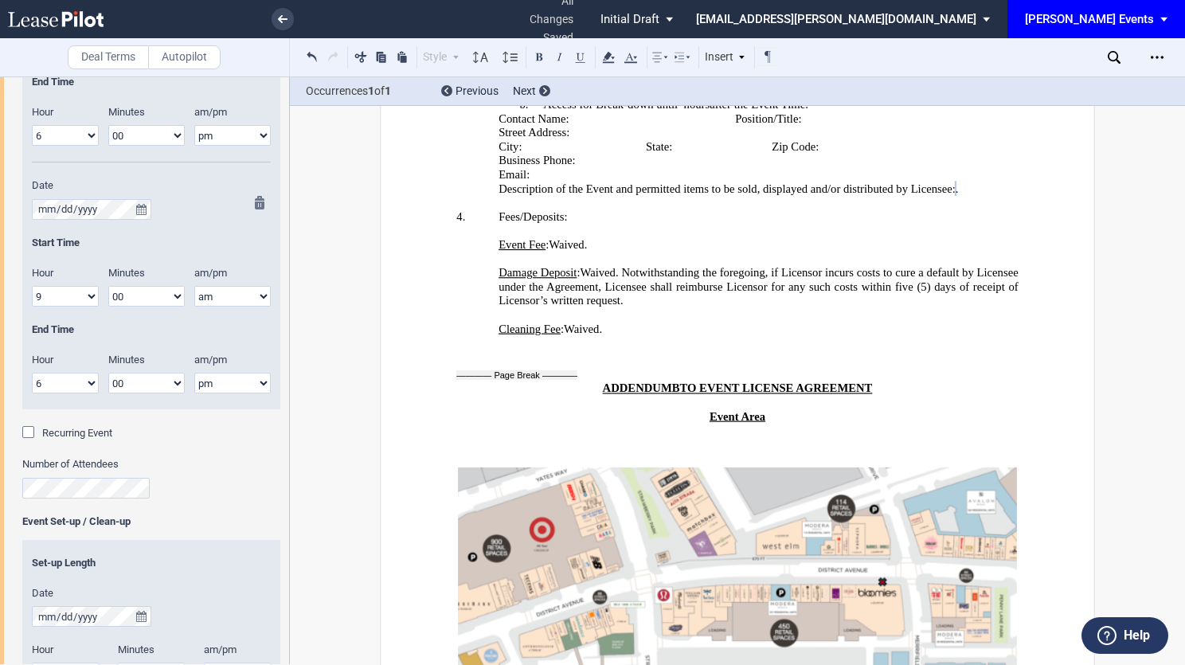
click at [257, 211] on md-icon at bounding box center [264, 205] width 19 height 19
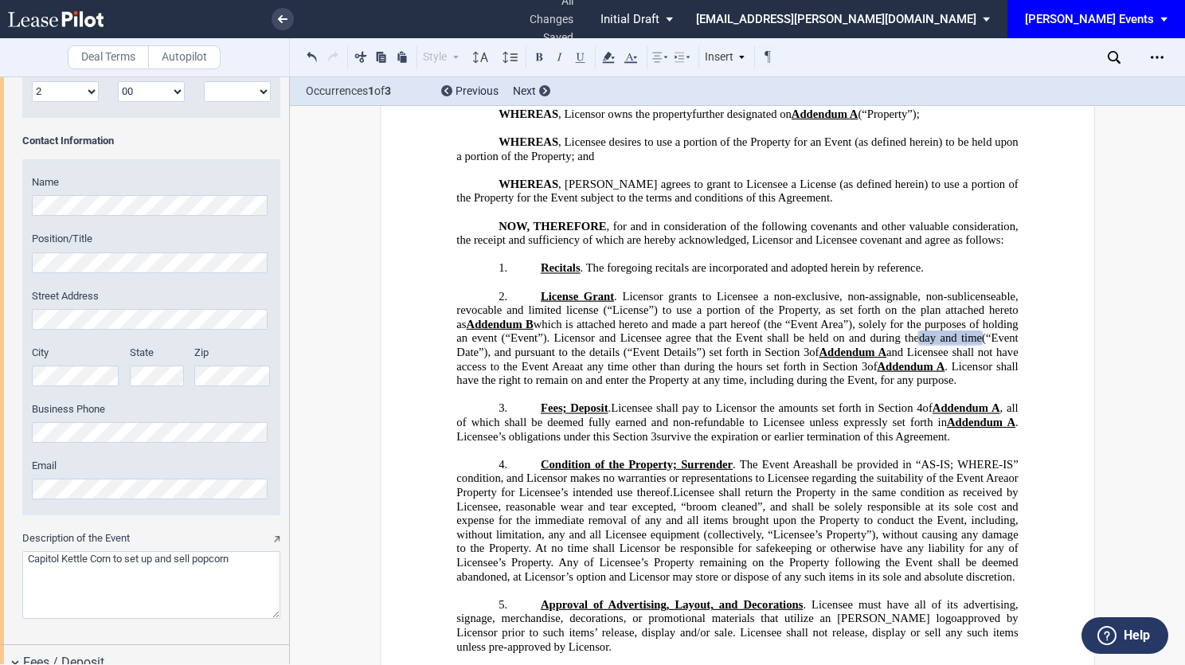
scroll to position [2125, 0]
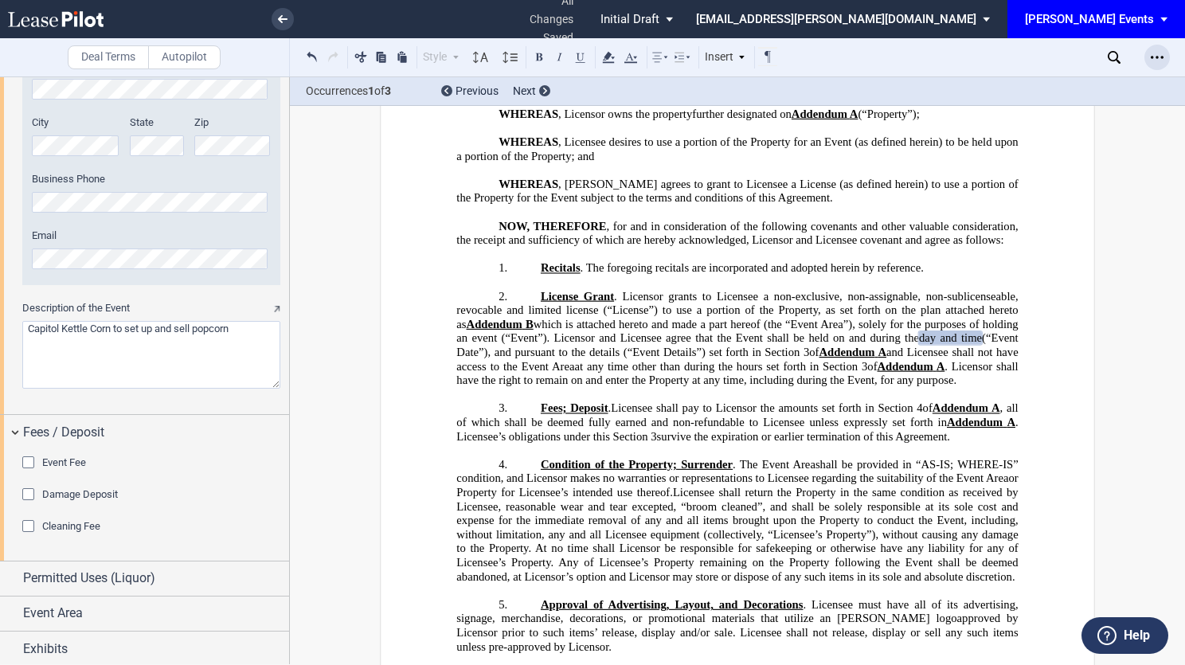
click at [1168, 63] on div "Open Lease options menu" at bounding box center [1157, 57] width 25 height 25
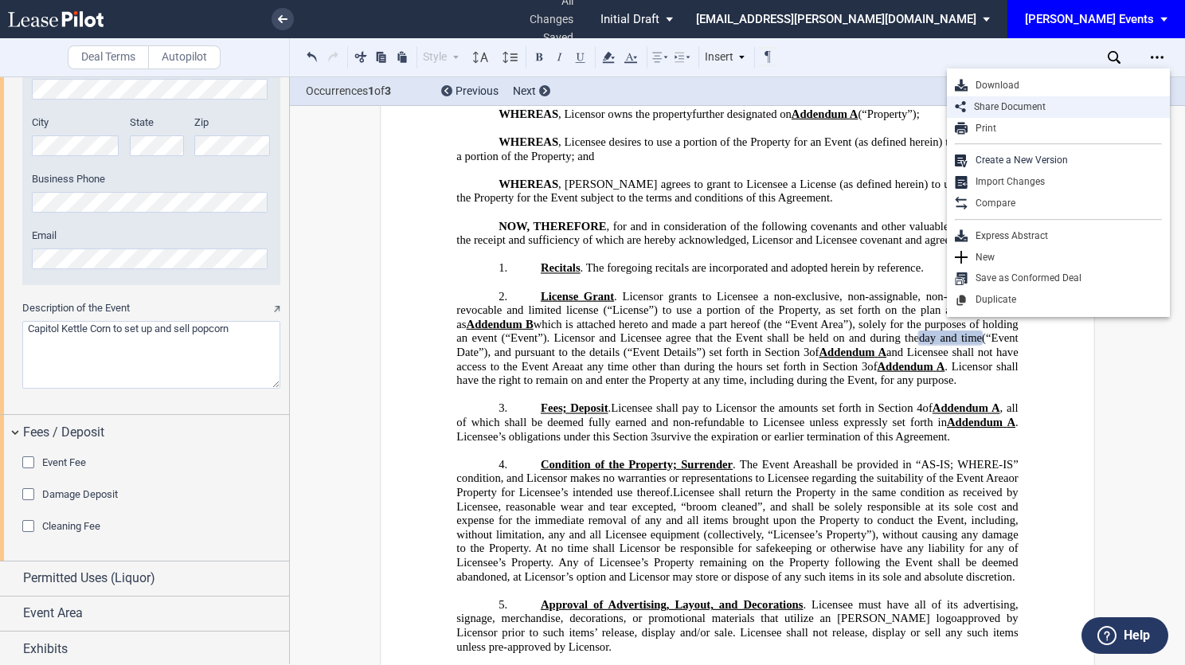
click at [1040, 103] on div "Share Document" at bounding box center [1064, 107] width 196 height 14
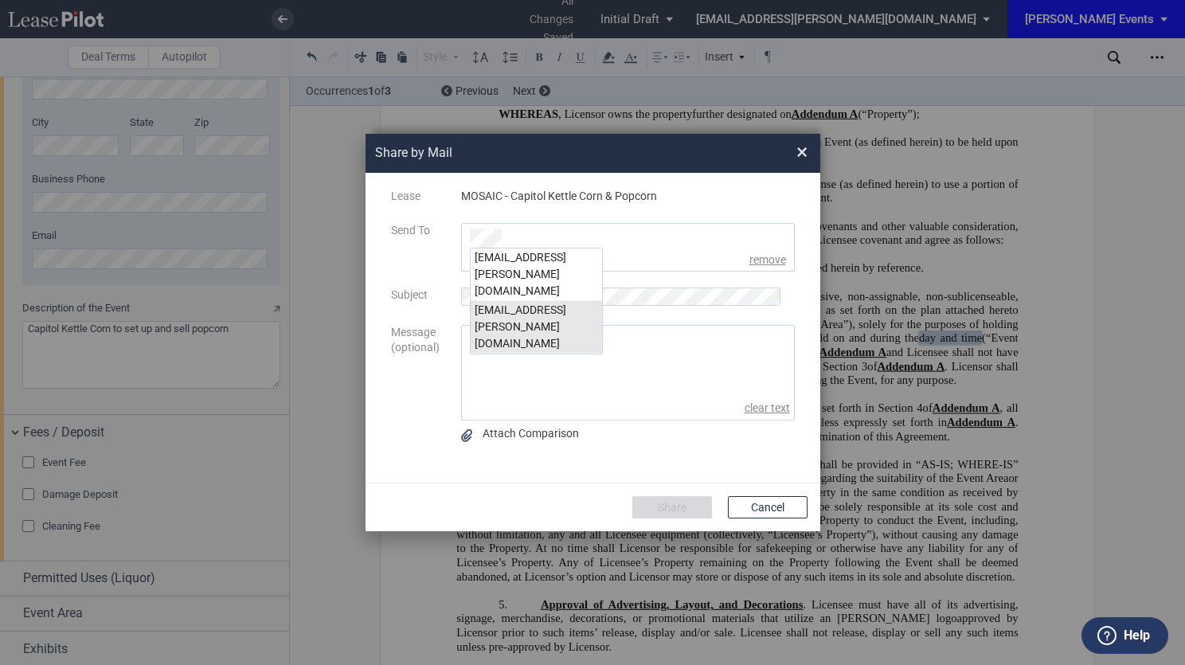
click at [548, 301] on div "msteeb@edens.com" at bounding box center [536, 327] width 131 height 53
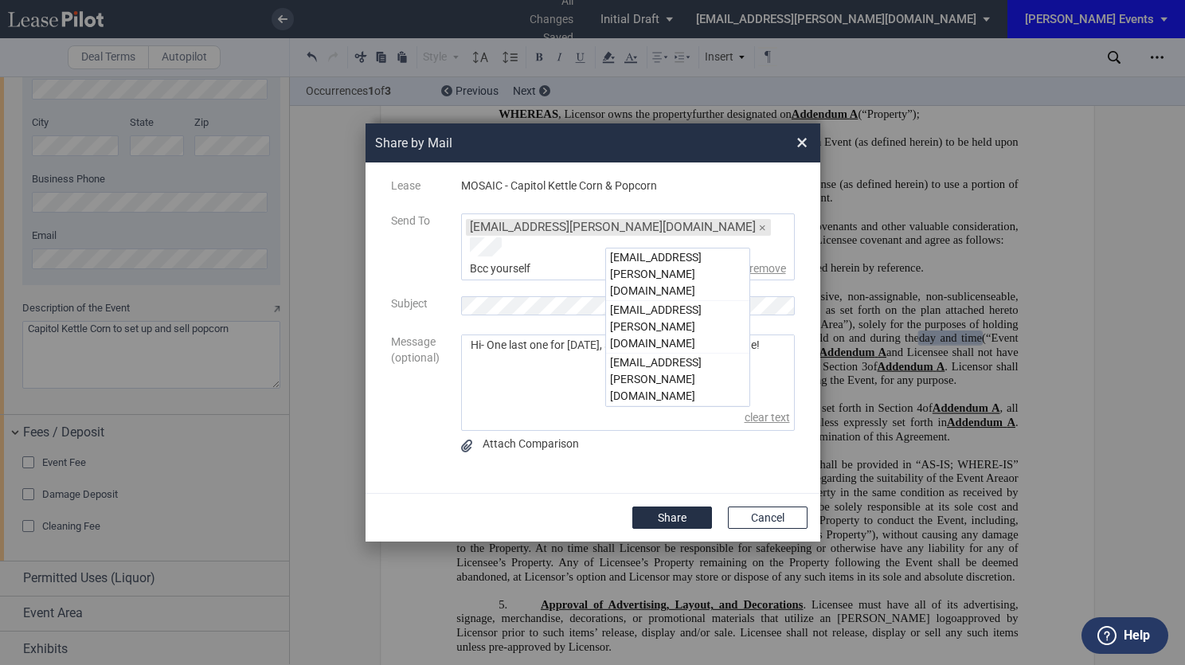
click at [647, 301] on div "sstewart@edens.com" at bounding box center [677, 327] width 143 height 53
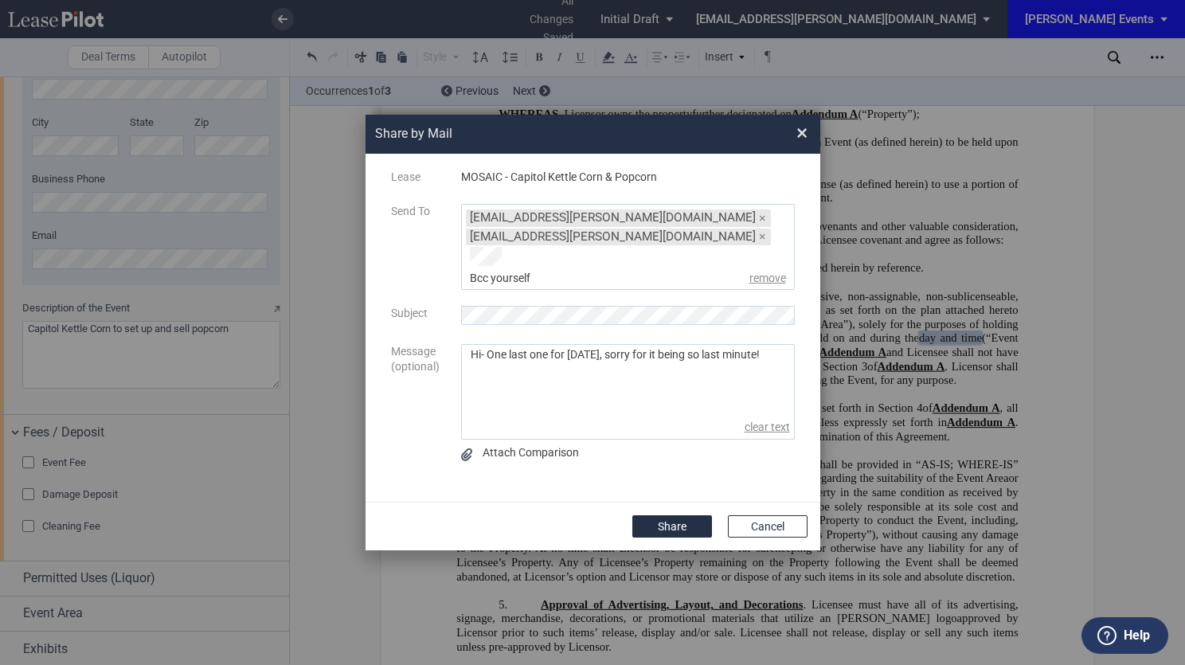
click at [588, 398] on textarea "Hi- One last one for tomorrow, sorry for it being so last minute!" at bounding box center [628, 380] width 332 height 71
click at [784, 345] on textarea "Hi- One last one for tomorrow, sorry for it being so last minute!" at bounding box center [628, 380] width 332 height 71
click at [728, 382] on textarea "Hi- One last one for tomorrow, sorry for it being so last minute! Can you let S…" at bounding box center [628, 380] width 332 height 71
type textarea "Hi- One last one for tomorrow, sorry for it being so last minute! Can you let S…"
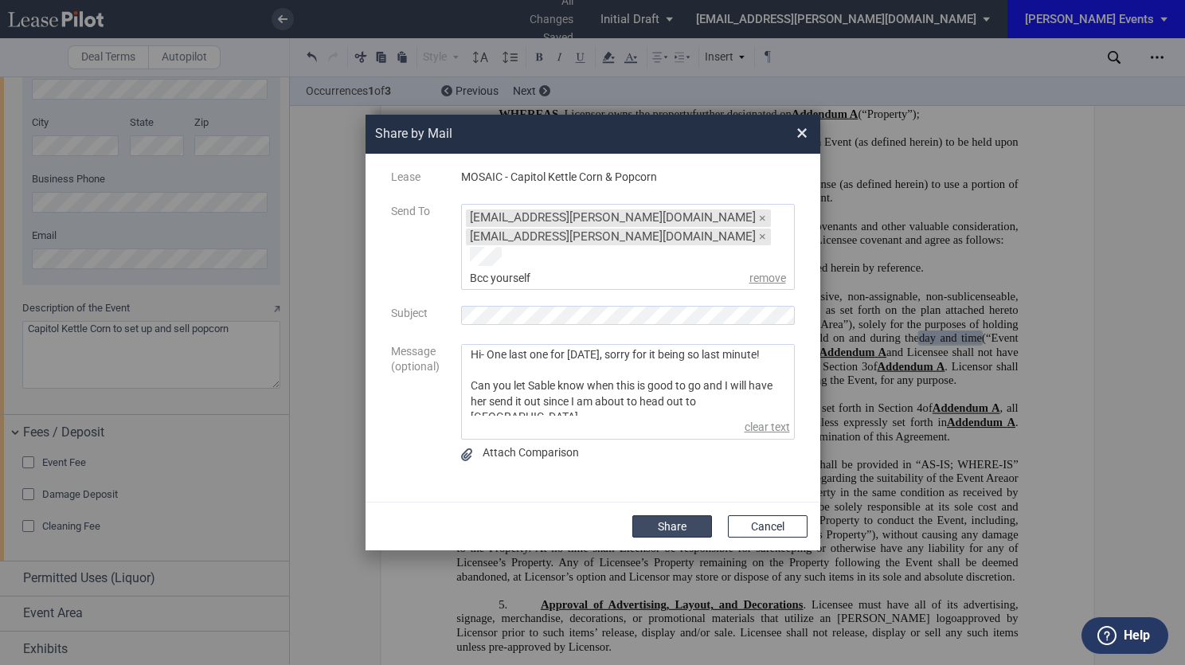
click at [692, 515] on button "Share" at bounding box center [673, 526] width 80 height 22
